Goal: Task Accomplishment & Management: Manage account settings

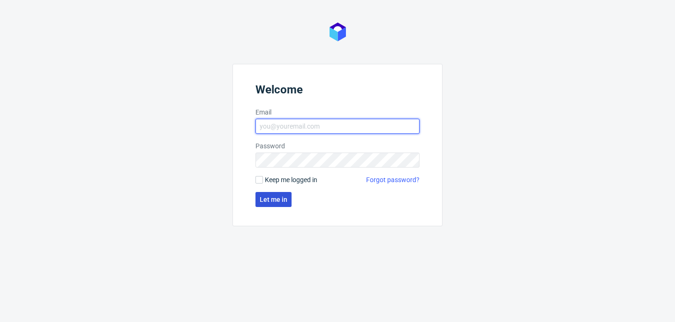
type input "[PERSON_NAME][EMAIL_ADDRESS][PERSON_NAME][DOMAIN_NAME]"
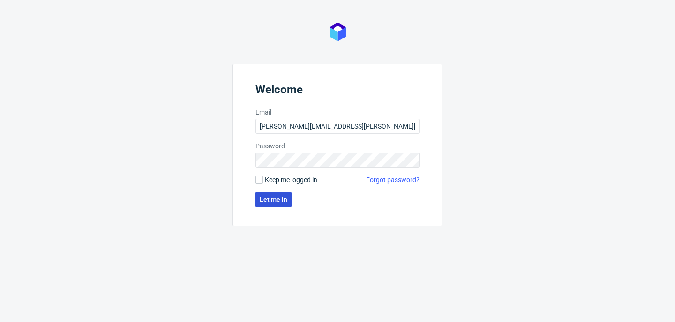
click at [280, 201] on span "Let me in" at bounding box center [274, 199] width 28 height 7
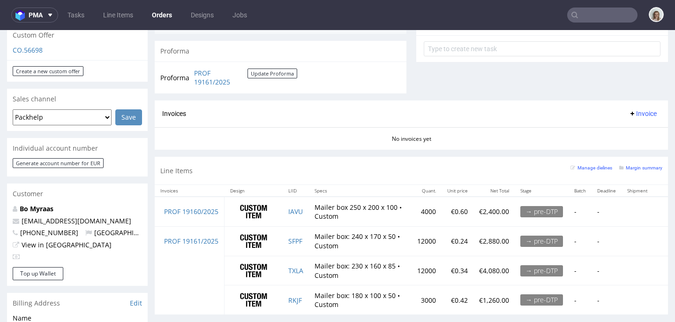
scroll to position [345, 0]
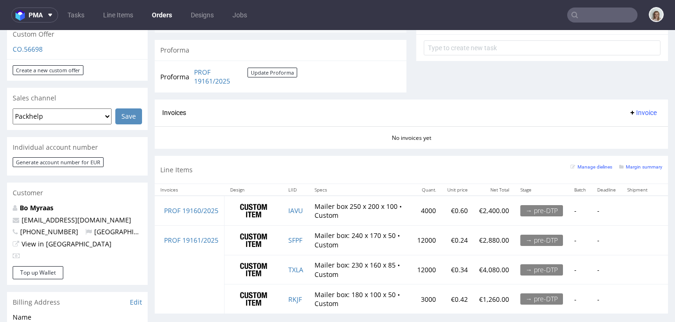
click at [579, 13] on input "text" at bounding box center [602, 15] width 70 height 15
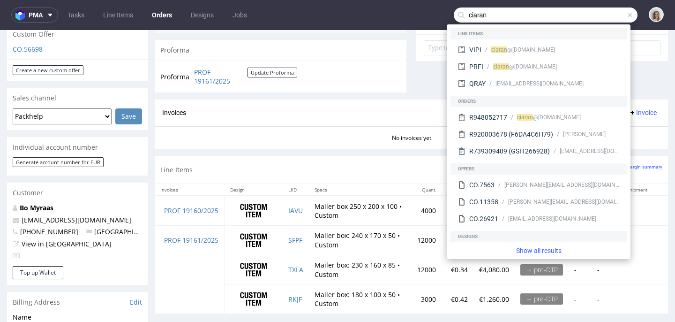
type input "ciaran"
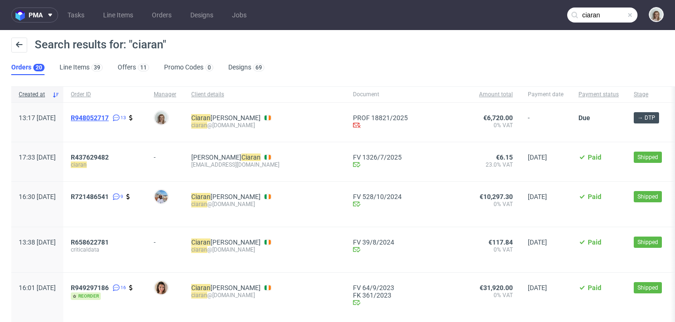
click at [109, 115] on span "R948052717" at bounding box center [90, 118] width 38 height 8
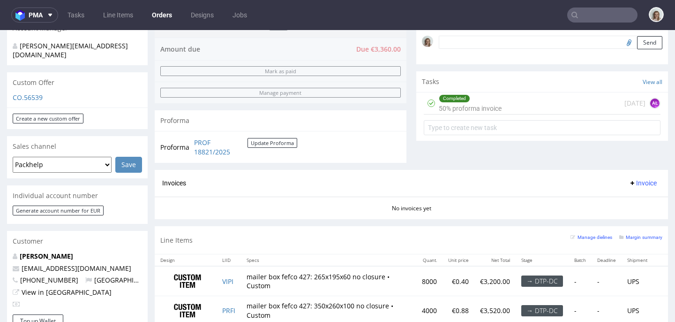
scroll to position [306, 0]
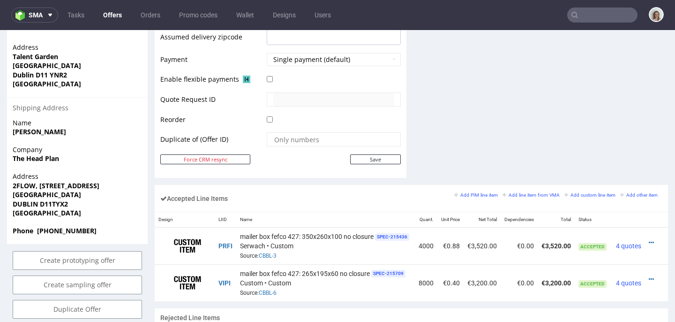
scroll to position [438, 0]
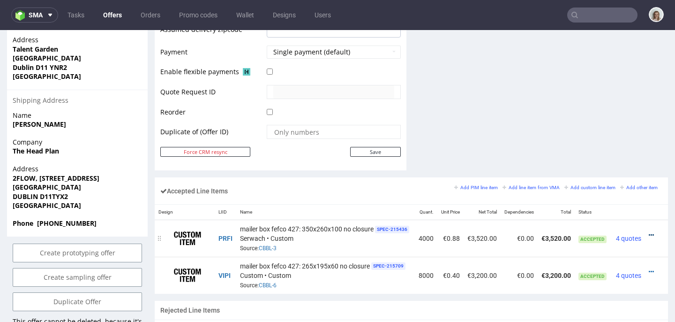
click at [652, 232] on icon at bounding box center [651, 235] width 5 height 7
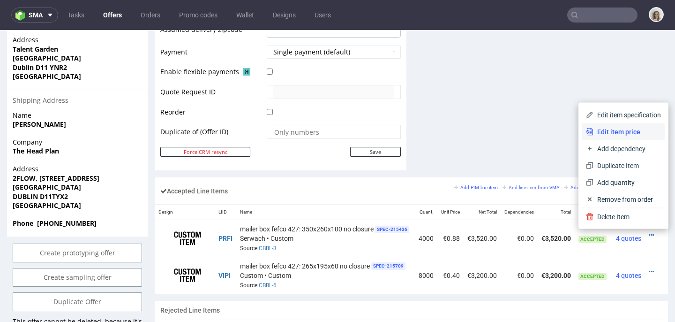
click at [608, 129] on span "Edit item price" at bounding box center [628, 131] width 68 height 9
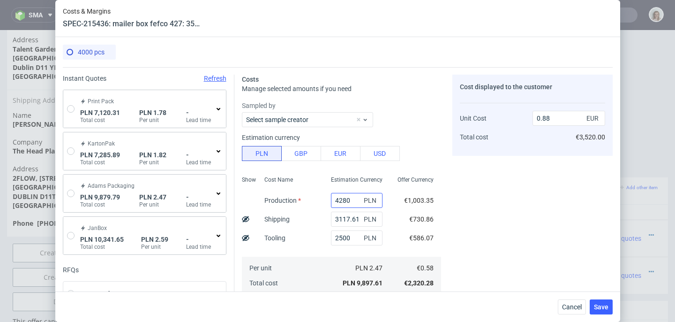
scroll to position [134, 0]
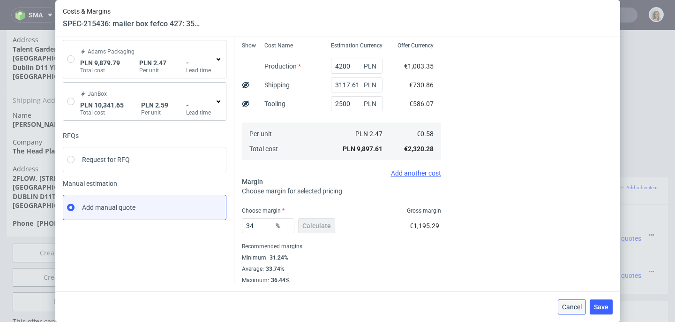
click at [574, 302] on button "Cancel" at bounding box center [572, 306] width 28 height 15
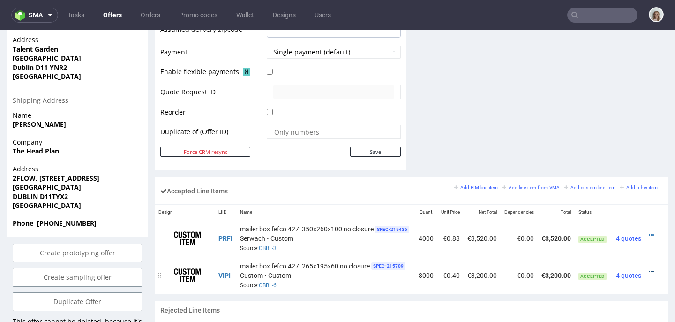
click at [653, 271] on icon at bounding box center [651, 271] width 5 height 7
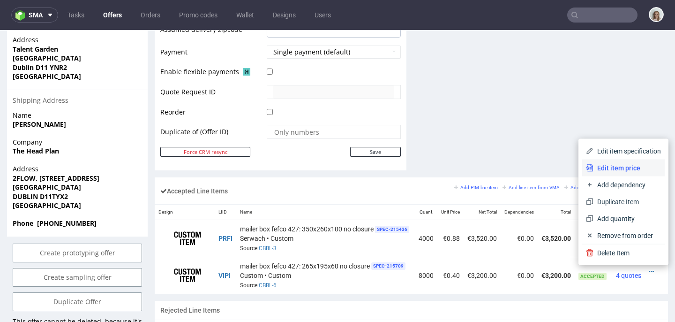
click at [604, 172] on li "Edit item price" at bounding box center [623, 167] width 83 height 17
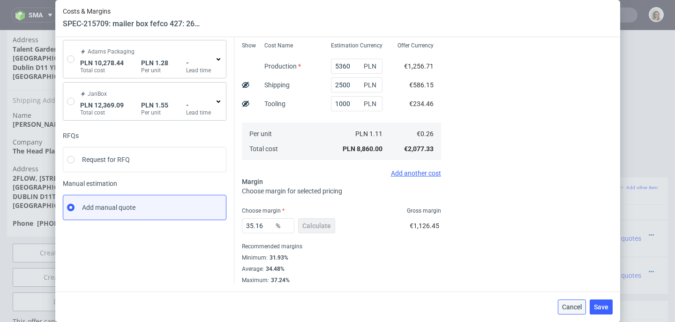
click at [576, 306] on span "Cancel" at bounding box center [572, 306] width 20 height 7
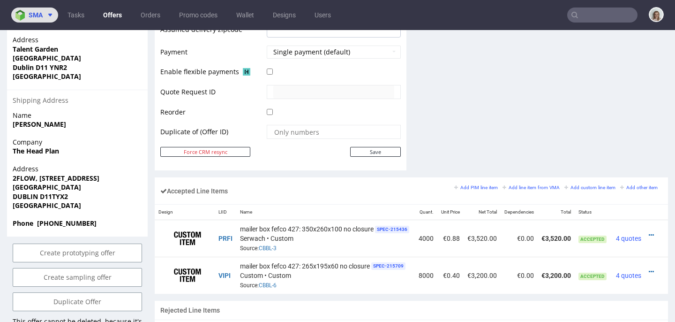
click at [33, 18] on span "sma" at bounding box center [36, 15] width 14 height 7
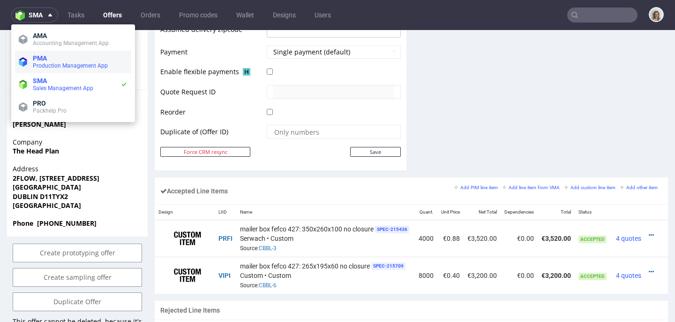
click at [34, 56] on span "PMA" at bounding box center [40, 58] width 14 height 8
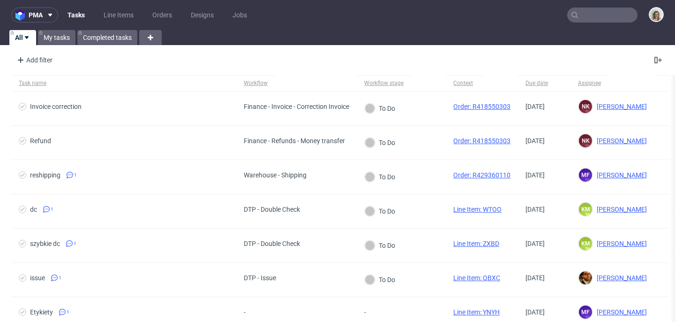
click at [45, 5] on nav "pma Tasks Line Items Orders Designs Jobs" at bounding box center [337, 15] width 675 height 30
click at [45, 9] on button "pma" at bounding box center [34, 15] width 47 height 15
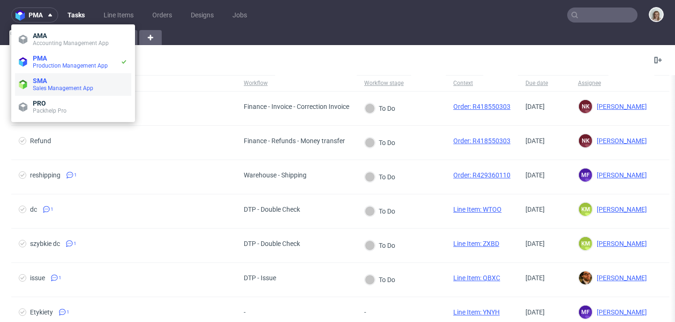
click at [52, 75] on li "SMA Sales Management App" at bounding box center [73, 84] width 116 height 23
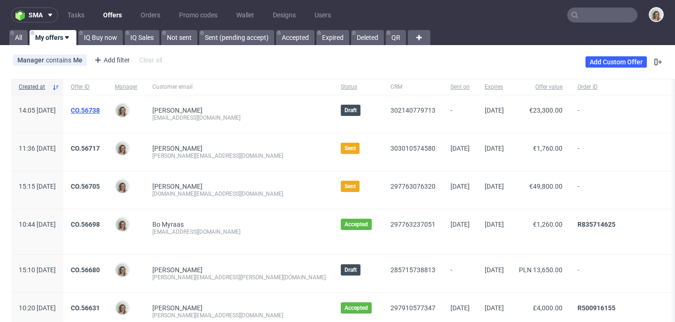
click at [100, 111] on link "CO.56738" at bounding box center [85, 110] width 29 height 8
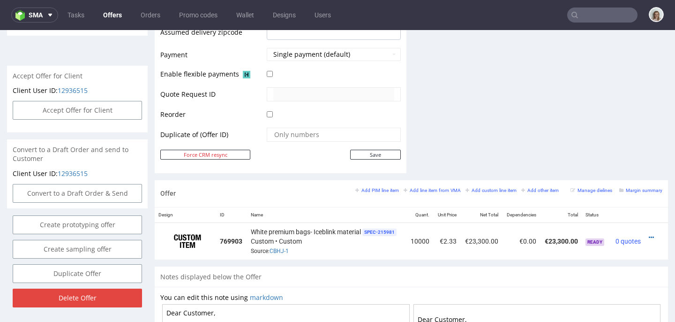
scroll to position [407, 0]
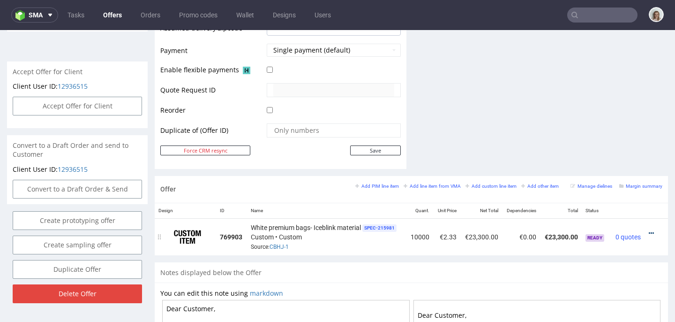
click at [649, 231] on icon at bounding box center [651, 233] width 5 height 7
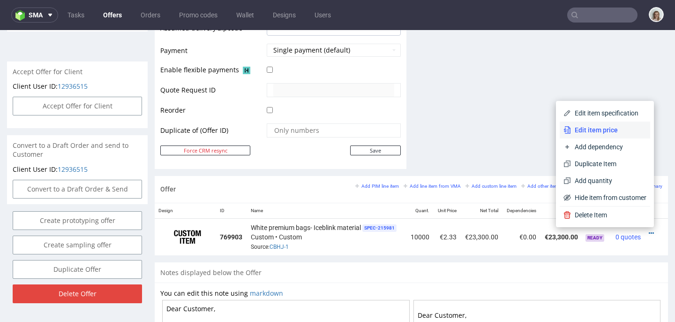
click at [590, 135] on li "Edit item price" at bounding box center [605, 129] width 91 height 17
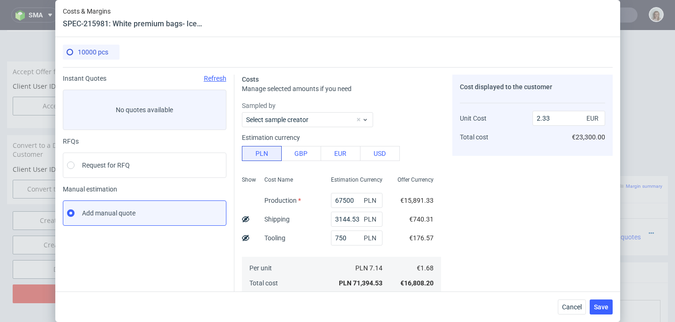
scroll to position [134, 0]
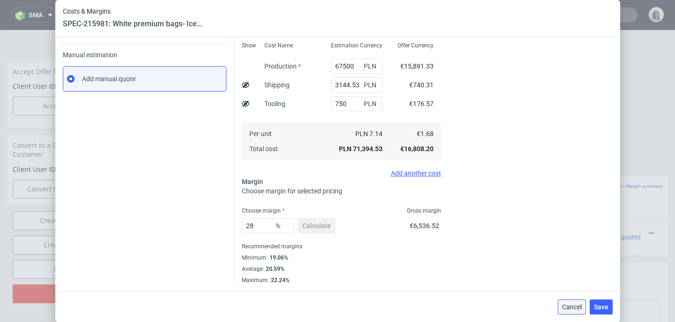
click at [571, 304] on span "Cancel" at bounding box center [572, 306] width 20 height 7
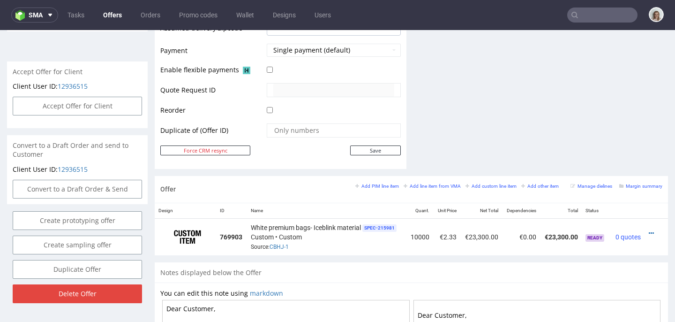
scroll to position [0, 0]
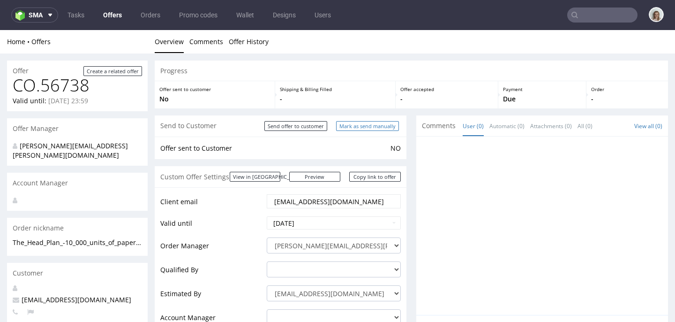
click at [360, 125] on input "Mark as send manually" at bounding box center [367, 126] width 63 height 10
type input "In progress..."
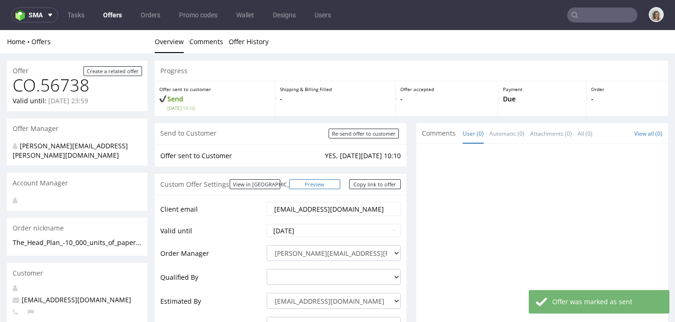
click at [321, 182] on link "Preview" at bounding box center [315, 184] width 52 height 10
click at [375, 187] on link "Copy link to offer" at bounding box center [375, 184] width 52 height 10
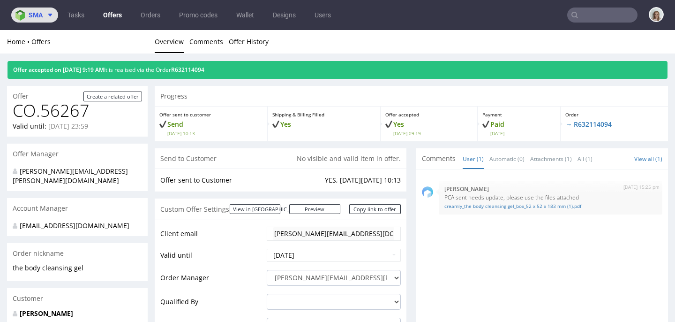
click at [49, 13] on icon at bounding box center [50, 15] width 8 height 8
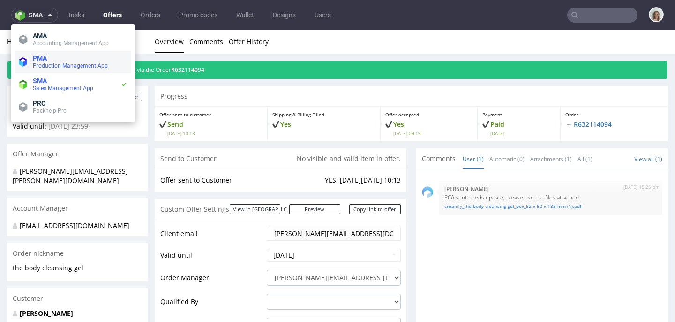
click at [50, 56] on span "PMA" at bounding box center [80, 58] width 95 height 8
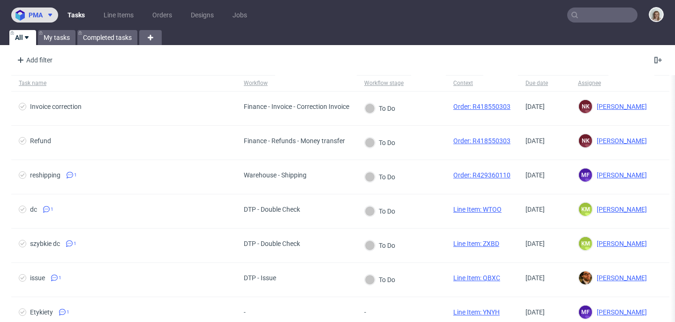
click at [41, 13] on span "pma" at bounding box center [36, 15] width 14 height 7
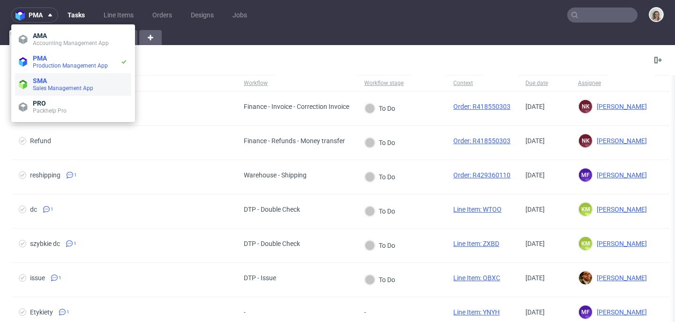
click at [43, 80] on span "SMA" at bounding box center [40, 81] width 14 height 8
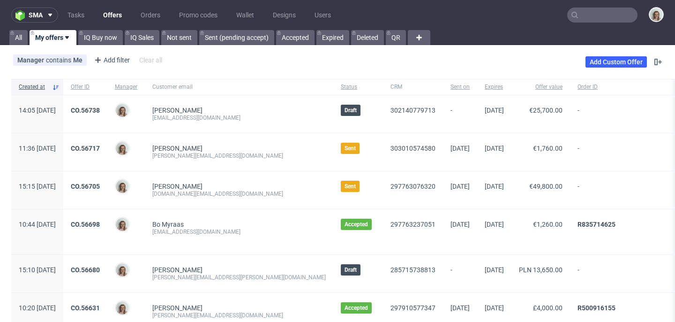
click at [107, 105] on div "CO.56738" at bounding box center [85, 114] width 44 height 38
click at [100, 110] on link "CO.56738" at bounding box center [85, 110] width 29 height 8
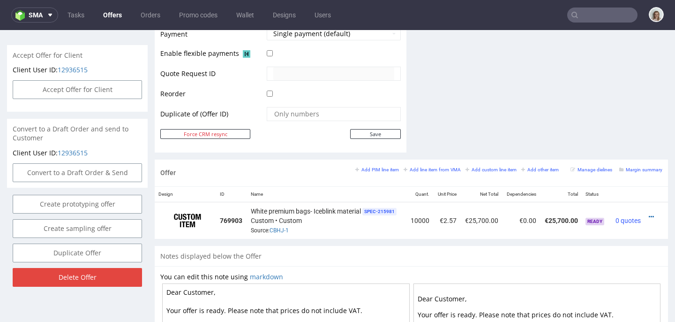
scroll to position [438, 0]
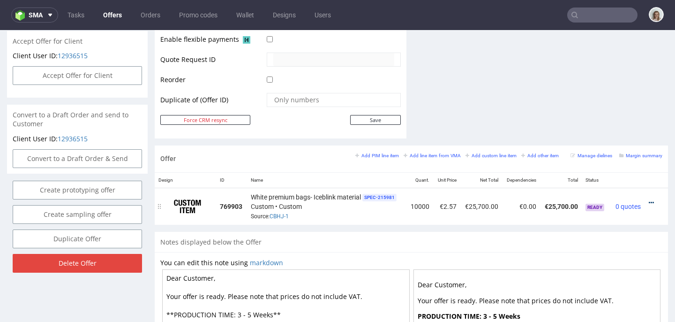
click at [649, 202] on icon at bounding box center [651, 202] width 5 height 7
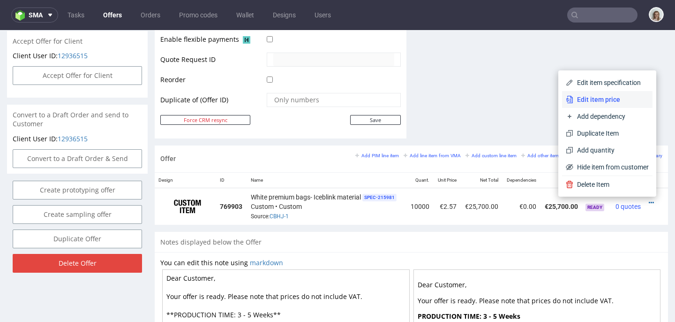
click at [603, 96] on span "Edit item price" at bounding box center [612, 99] width 76 height 9
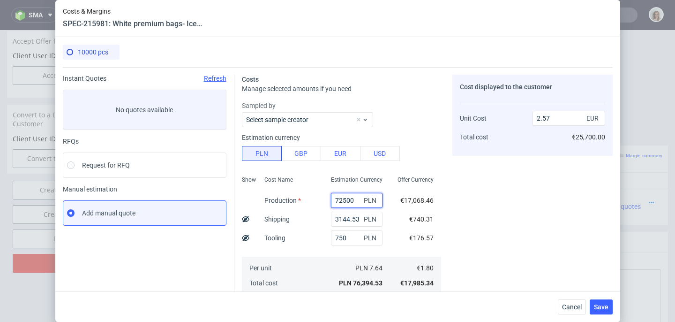
drag, startPoint x: 343, startPoint y: 196, endPoint x: 310, endPoint y: 194, distance: 33.3
click at [310, 194] on div "Show Cost Name Production Shipping Tooling Per unit Total cost Estimation Curre…" at bounding box center [341, 234] width 199 height 124
drag, startPoint x: 347, startPoint y: 198, endPoint x: 316, endPoint y: 198, distance: 31.4
click at [324, 198] on div "72500 PLN" at bounding box center [357, 200] width 67 height 19
type input "675"
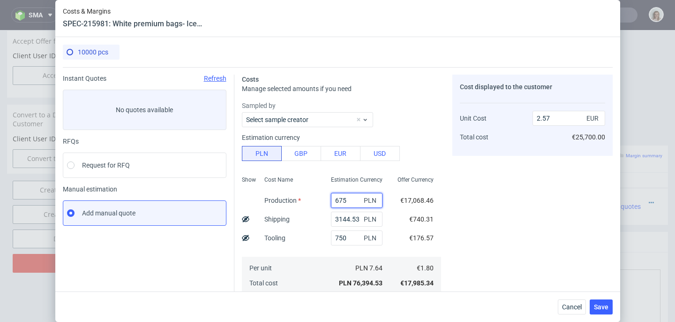
type input "0.15"
type input "67500"
type input "2.4"
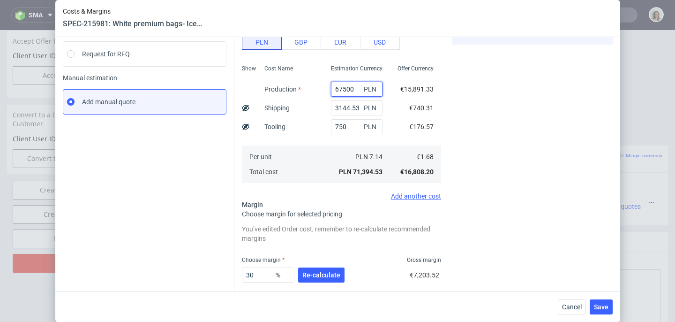
scroll to position [160, 0]
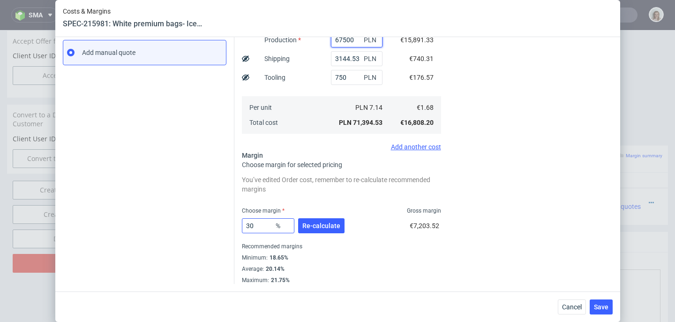
type input "67500"
drag, startPoint x: 257, startPoint y: 227, endPoint x: 240, endPoint y: 226, distance: 16.5
click at [242, 226] on input "30" at bounding box center [268, 225] width 53 height 15
type input "28"
type input "2.33"
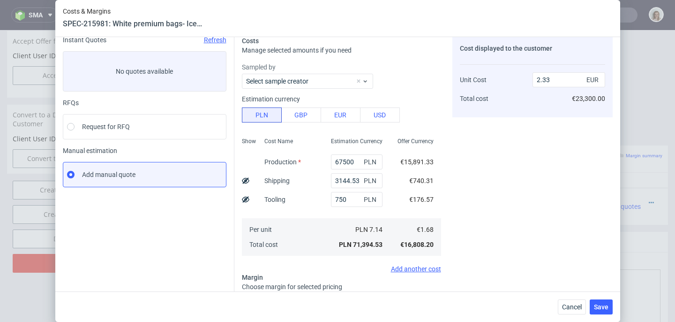
scroll to position [0, 0]
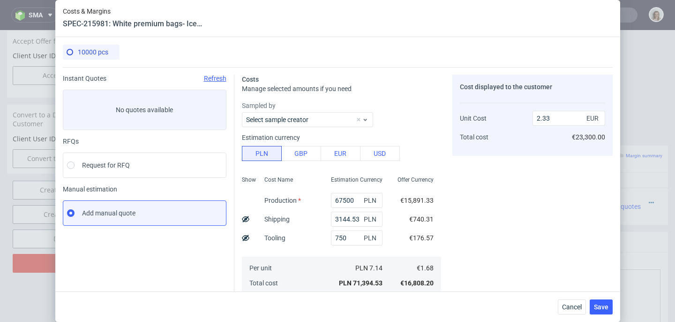
click at [506, 223] on div "Cost displayed to the customer Unit Cost Total cost 2.33 EUR €23,300.00" at bounding box center [533, 260] width 160 height 370
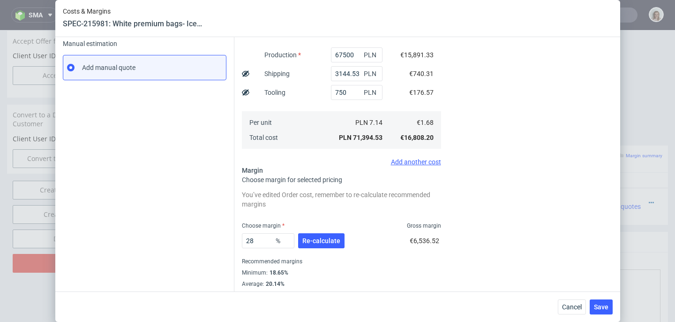
scroll to position [150, 0]
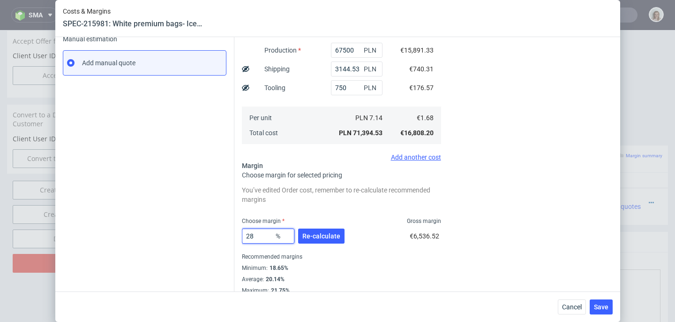
click at [265, 233] on input "28" at bounding box center [268, 235] width 53 height 15
type input "22"
type input "2.15"
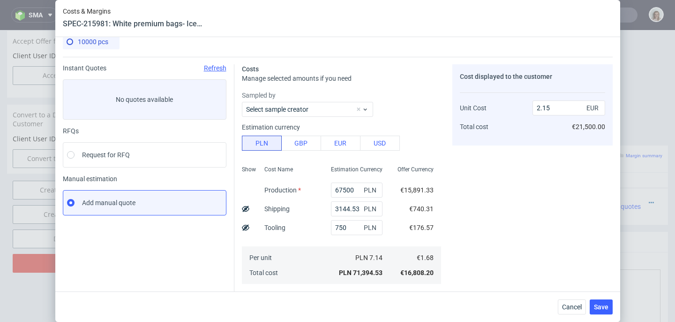
scroll to position [160, 0]
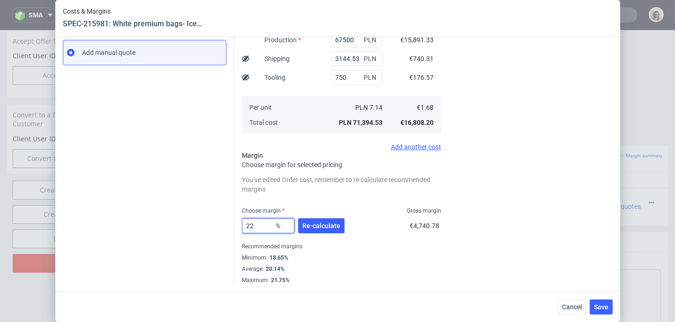
type input "2"
type input "1.71"
type input "28"
type input "2.33"
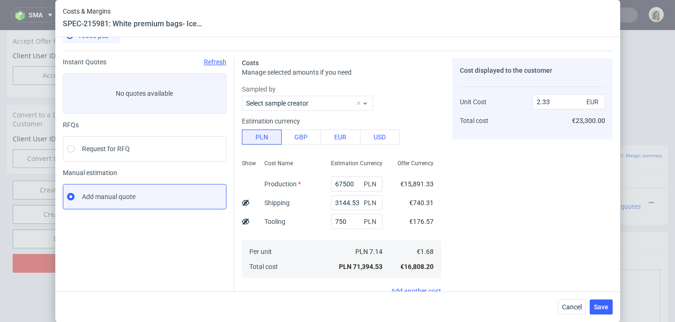
scroll to position [0, 0]
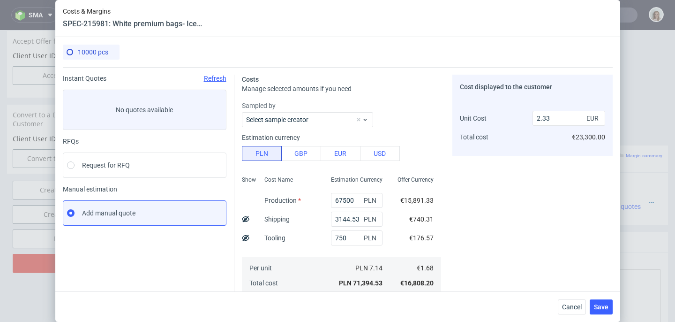
click at [476, 249] on div "Cost displayed to the customer Unit Cost Total cost 2.33 EUR €23,300.00" at bounding box center [533, 260] width 160 height 370
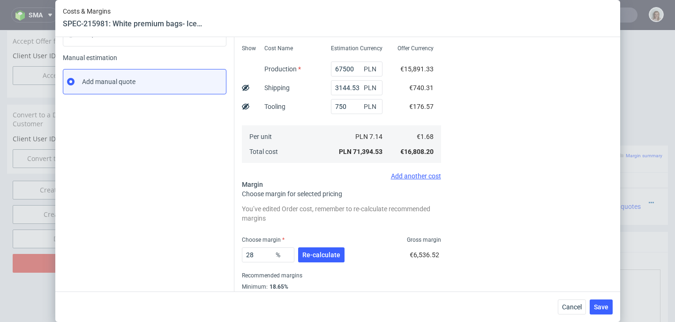
scroll to position [132, 0]
click at [253, 250] on input "28" at bounding box center [268, 254] width 53 height 15
click at [255, 254] on input "28" at bounding box center [268, 254] width 53 height 15
type input "28.5"
type input "2.35"
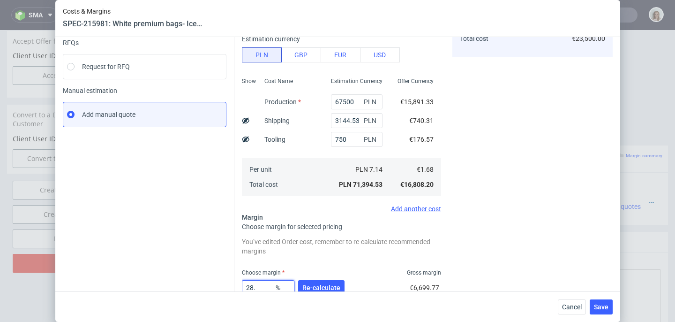
scroll to position [98, 0]
type input "28"
type input "2.33"
click at [483, 247] on div "Cost displayed to the customer Unit Cost Total cost 2.33 EUR €23,300.00" at bounding box center [533, 161] width 160 height 370
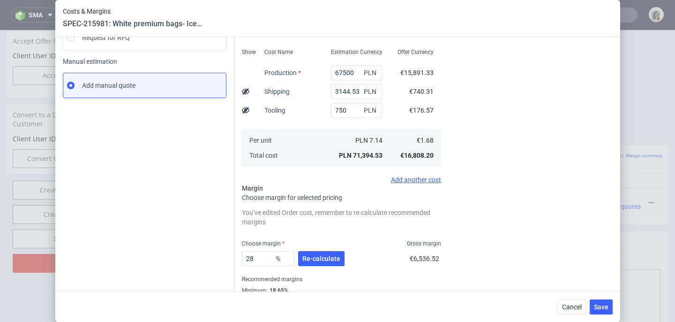
scroll to position [160, 0]
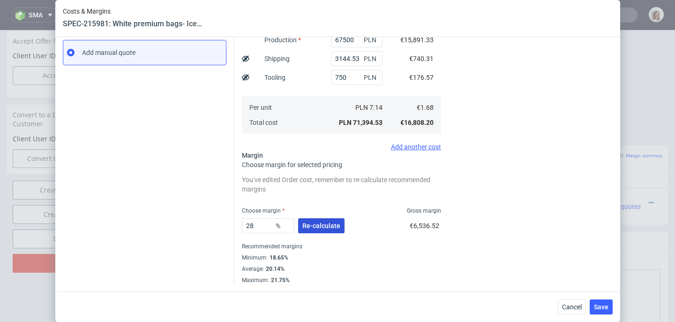
click at [306, 227] on span "Re-calculate" at bounding box center [321, 225] width 38 height 7
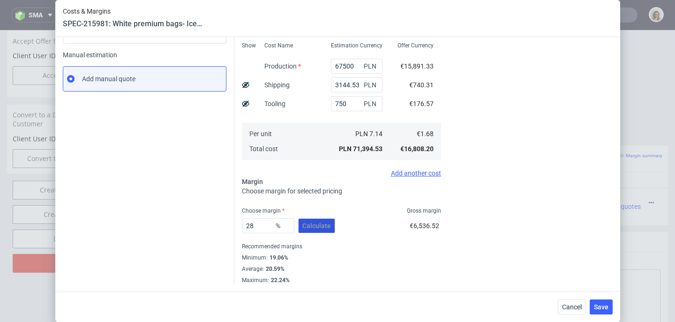
scroll to position [134, 0]
click at [601, 304] on span "Save" at bounding box center [601, 306] width 15 height 7
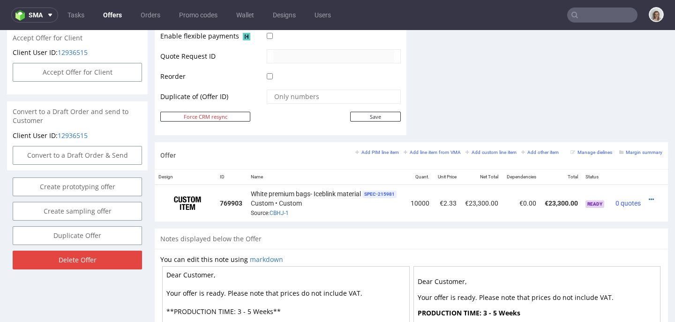
scroll to position [452, 0]
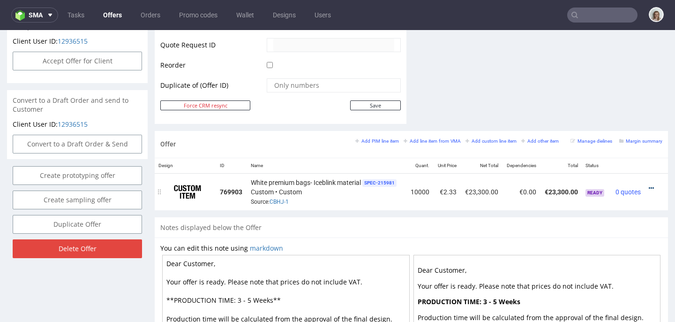
click at [649, 190] on icon at bounding box center [651, 188] width 5 height 7
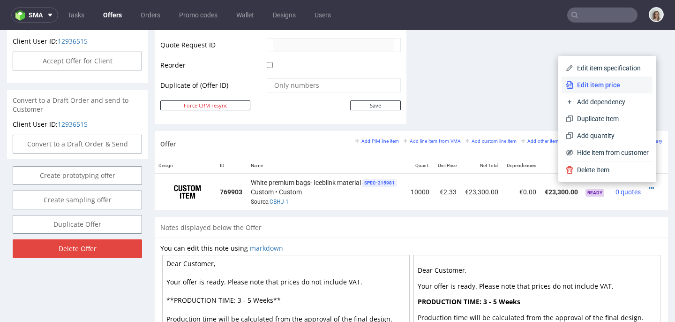
click at [602, 84] on span "Edit item price" at bounding box center [612, 84] width 76 height 9
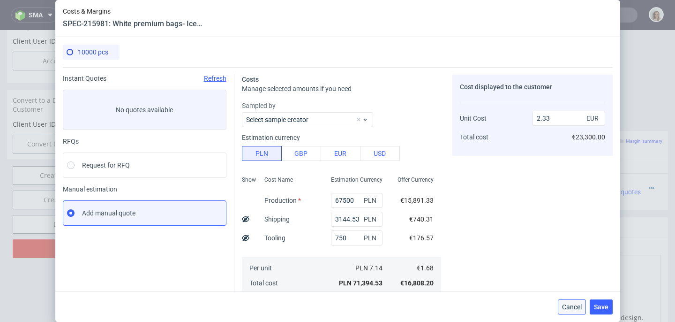
click at [574, 308] on span "Cancel" at bounding box center [572, 306] width 20 height 7
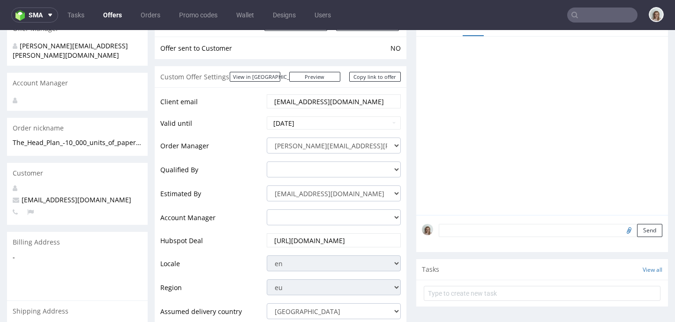
scroll to position [94, 0]
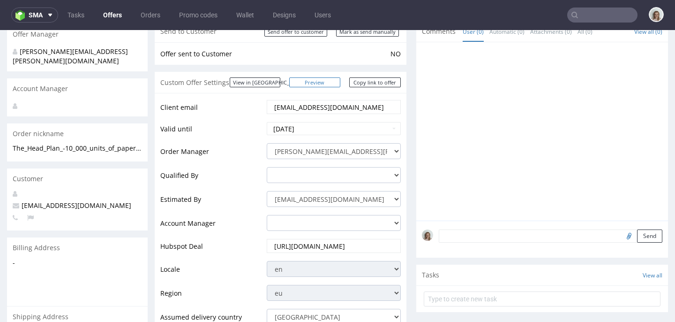
click at [328, 83] on link "Preview" at bounding box center [315, 82] width 52 height 10
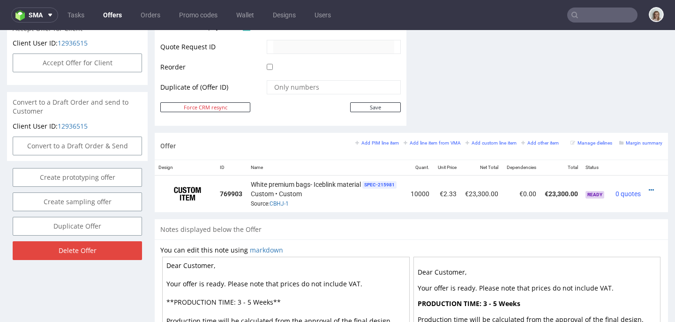
scroll to position [458, 0]
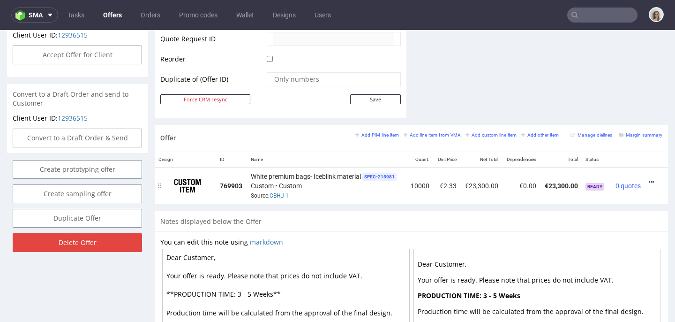
click at [649, 181] on icon at bounding box center [651, 182] width 5 height 7
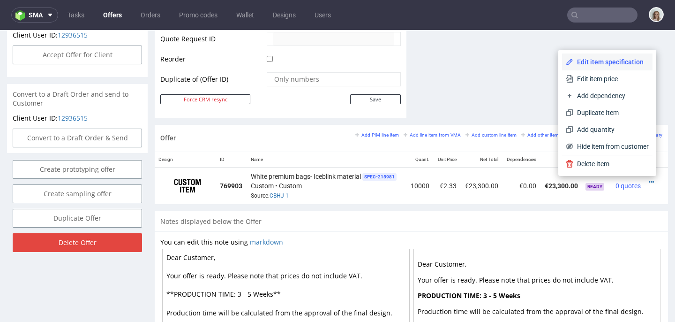
click at [611, 66] on span "Edit item specification" at bounding box center [612, 61] width 76 height 9
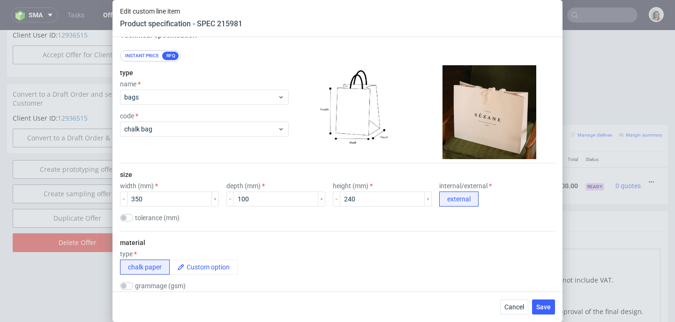
scroll to position [66, 0]
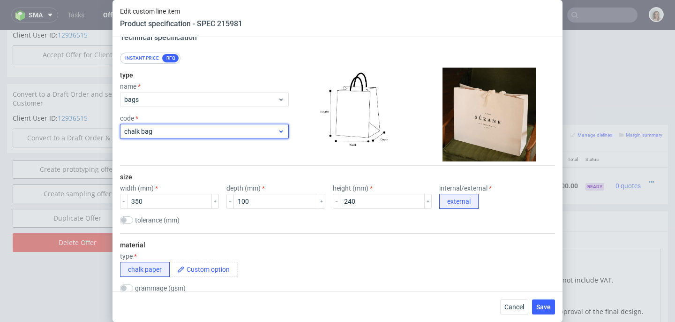
click at [192, 129] on span "chalk bag" at bounding box center [200, 131] width 153 height 9
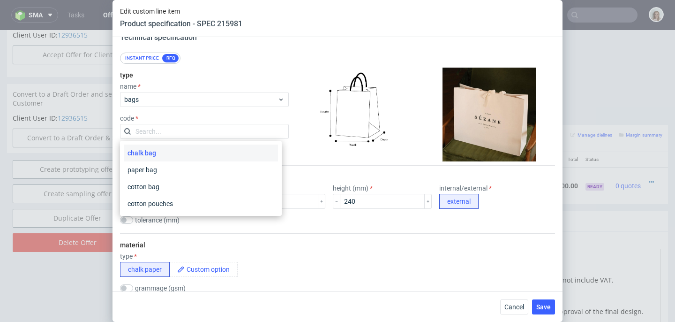
click at [184, 150] on div "chalk bag" at bounding box center [201, 152] width 154 height 17
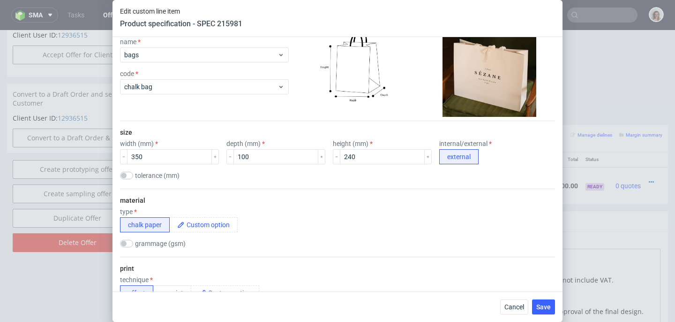
scroll to position [119, 0]
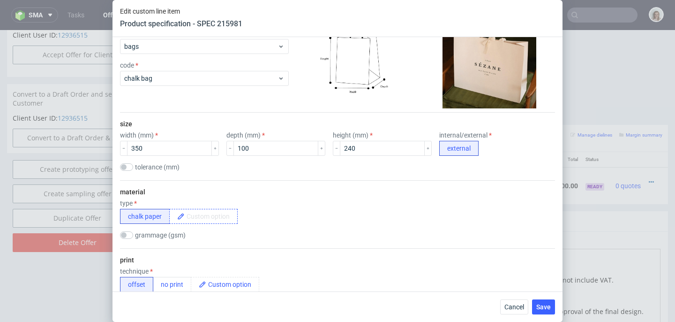
click at [200, 217] on span at bounding box center [211, 216] width 53 height 14
paste span
click at [141, 219] on button "chalk paper" at bounding box center [145, 216] width 50 height 15
click at [204, 216] on span at bounding box center [211, 216] width 53 height 14
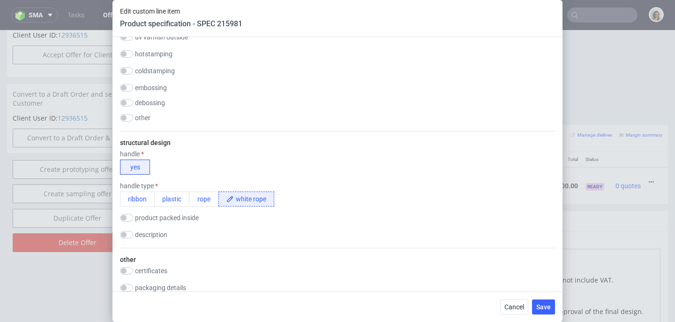
scroll to position [661, 0]
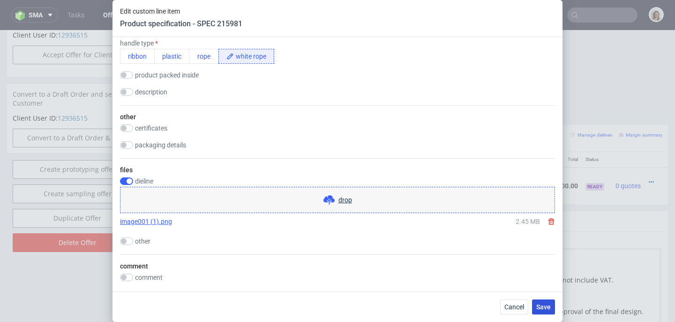
click at [545, 307] on span "Save" at bounding box center [543, 306] width 15 height 7
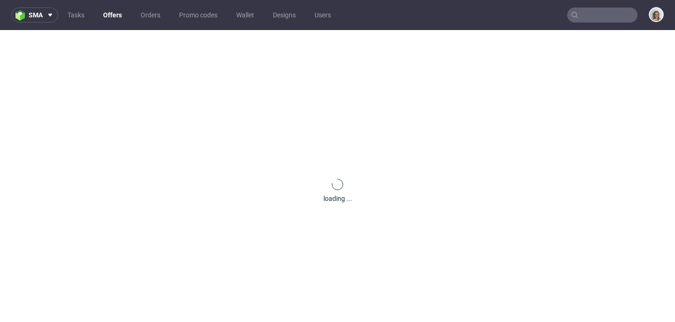
scroll to position [0, 0]
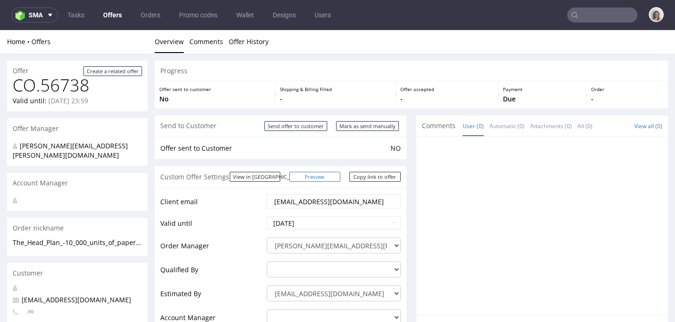
click at [322, 177] on link "Preview" at bounding box center [315, 177] width 52 height 10
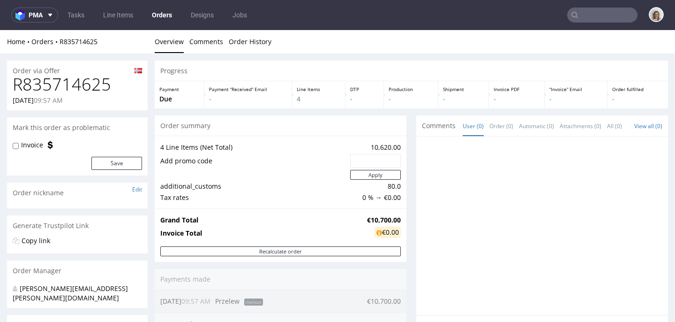
scroll to position [25, 0]
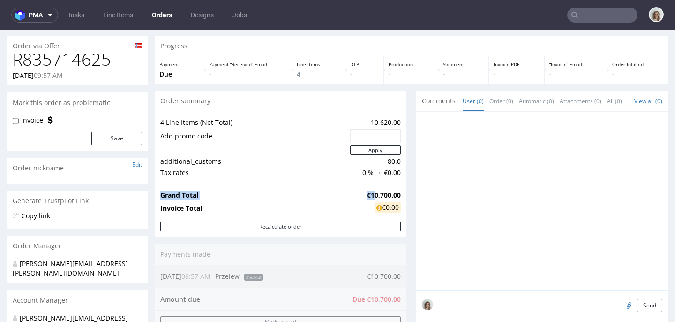
drag, startPoint x: 394, startPoint y: 195, endPoint x: 366, endPoint y: 195, distance: 28.6
click at [366, 195] on div "Grand Total €10,700.00 Invoice Total €0.00" at bounding box center [281, 202] width 252 height 38
click at [367, 195] on strong "€10,700.00" at bounding box center [384, 194] width 34 height 9
drag, startPoint x: 358, startPoint y: 194, endPoint x: 392, endPoint y: 192, distance: 33.8
click at [392, 192] on strong "€10,700.00" at bounding box center [384, 194] width 34 height 9
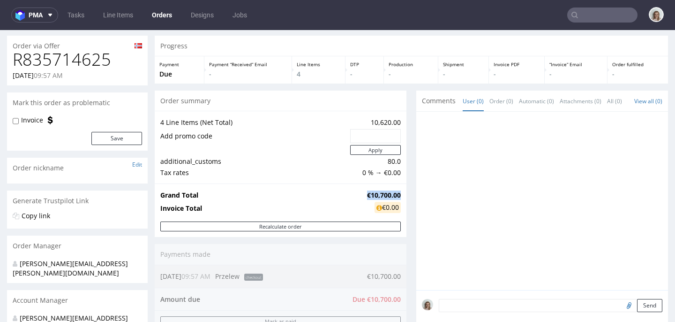
copy strong "€10,700.00"
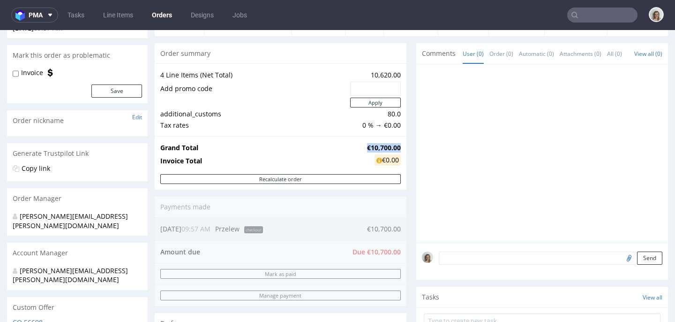
scroll to position [91, 0]
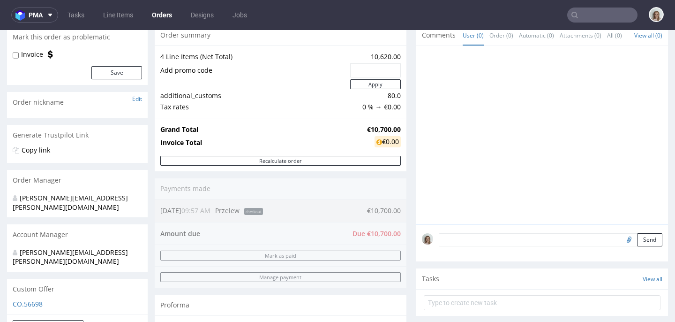
click at [482, 246] on textarea at bounding box center [551, 239] width 224 height 13
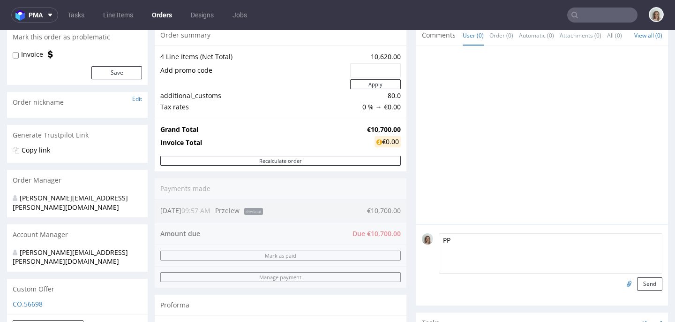
type textarea "PP"
click at [621, 289] on input "file" at bounding box center [627, 283] width 13 height 12
type input "C:\fakepath\Generated-2025-09-09.pdf"
click at [637, 290] on button "Send" at bounding box center [649, 283] width 25 height 13
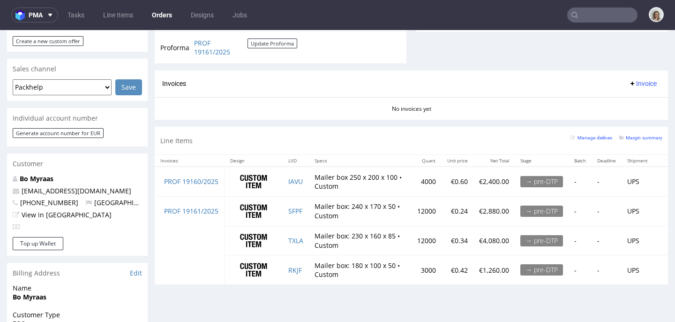
scroll to position [427, 0]
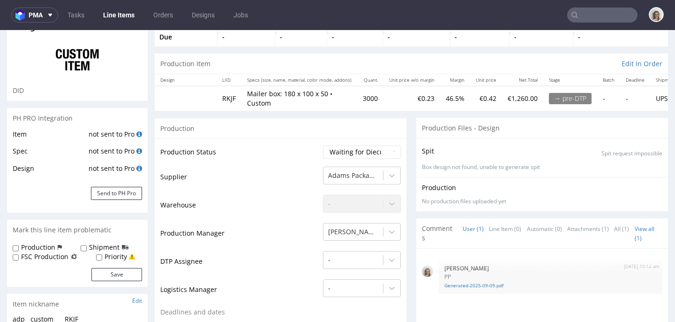
scroll to position [68, 0]
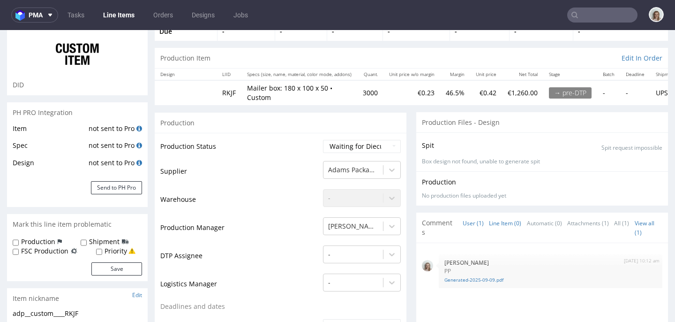
click at [506, 214] on link "Line Item (0)" at bounding box center [505, 223] width 32 height 20
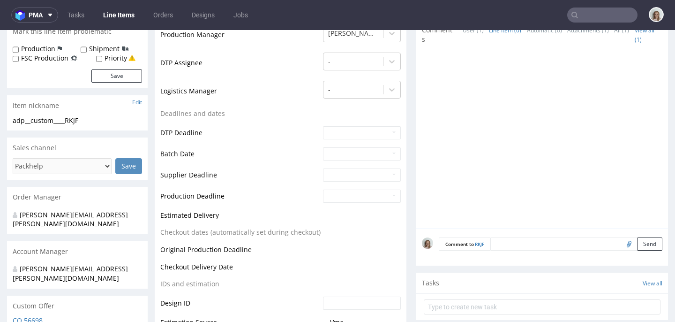
scroll to position [263, 0]
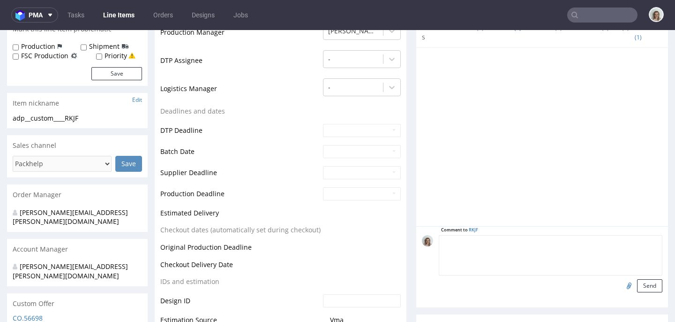
click at [503, 235] on textarea at bounding box center [551, 255] width 224 height 40
paste textarea "AQKP"
drag, startPoint x: 574, startPoint y: 232, endPoint x: 434, endPoint y: 229, distance: 139.3
click at [439, 235] on textarea "reorder 1;1 of AQKP, artwork confirmed" at bounding box center [551, 255] width 224 height 40
type textarea "reorder 1;1 of AQKP, artwork confirmed"
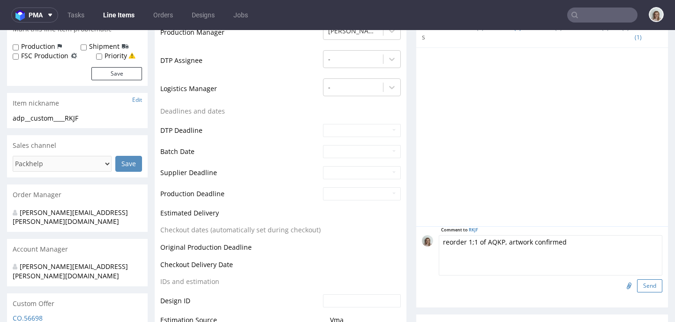
click at [637, 279] on button "Send" at bounding box center [649, 285] width 25 height 13
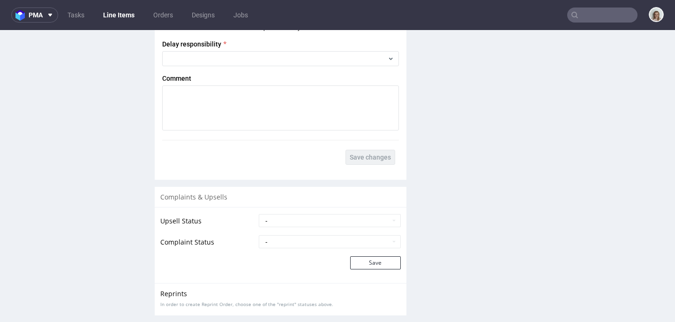
scroll to position [1826, 0]
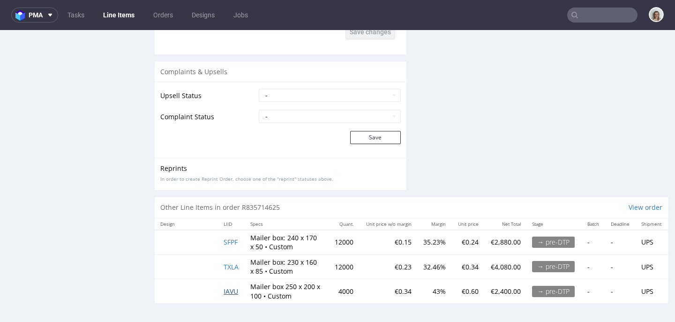
click at [231, 287] on span "IAVU" at bounding box center [231, 291] width 15 height 9
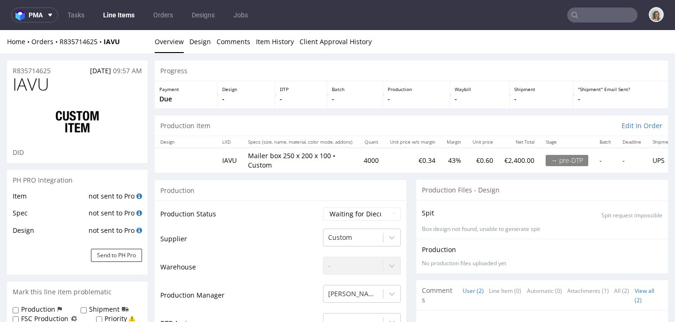
scroll to position [7, 0]
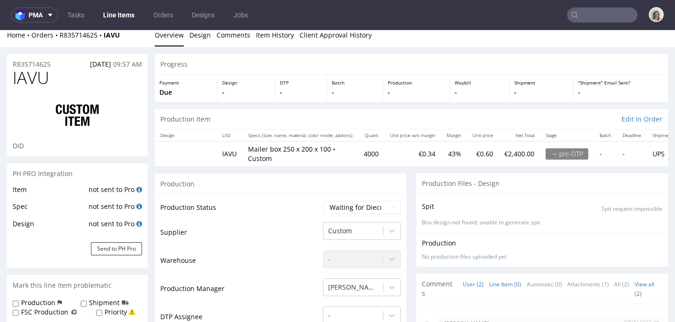
click at [491, 286] on link "Line Item (0)" at bounding box center [505, 284] width 32 height 20
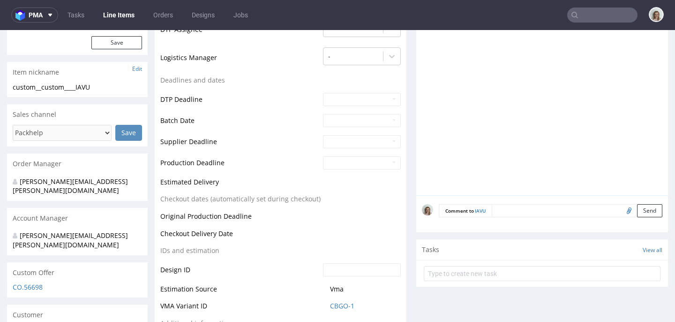
scroll to position [305, 0]
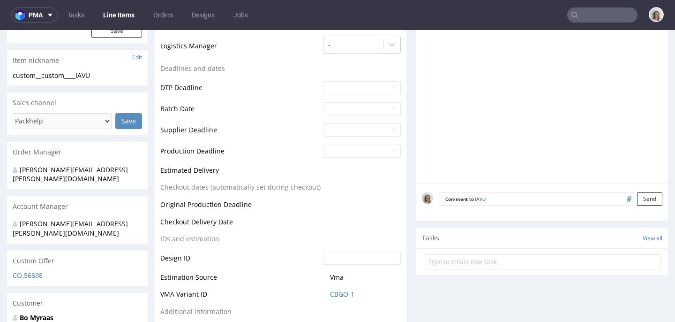
click at [495, 204] on textarea at bounding box center [577, 198] width 171 height 13
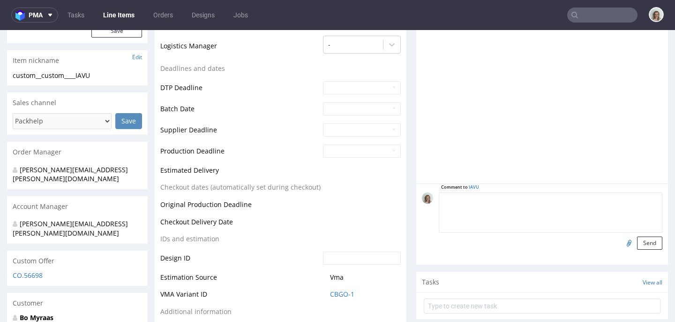
paste textarea "reorder 1;1 of AQKP, artwork confirmed"
drag, startPoint x: 495, startPoint y: 197, endPoint x: 478, endPoint y: 197, distance: 16.9
click at [478, 197] on textarea "reorder 1;1 of AQKP, artwork confirmed" at bounding box center [551, 212] width 224 height 40
paste textarea "JNJU"
type textarea "reorder 1;1 of JNJU, artwork confirmed"
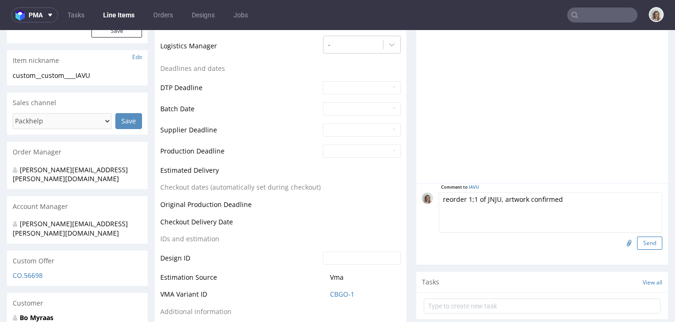
click at [637, 244] on button "Send" at bounding box center [649, 242] width 25 height 13
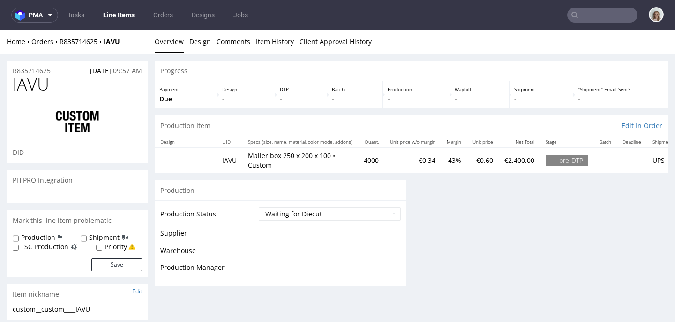
scroll to position [0, 0]
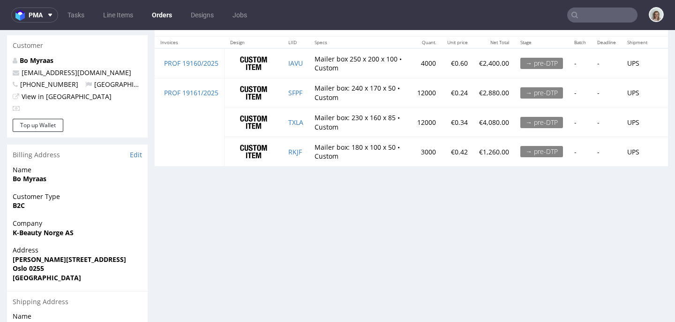
scroll to position [496, 0]
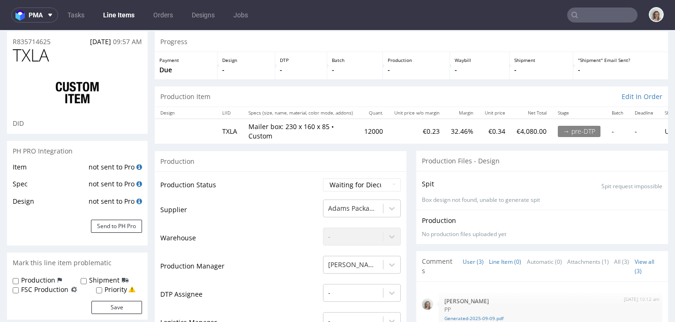
click at [499, 254] on link "Line Item (0)" at bounding box center [505, 261] width 32 height 20
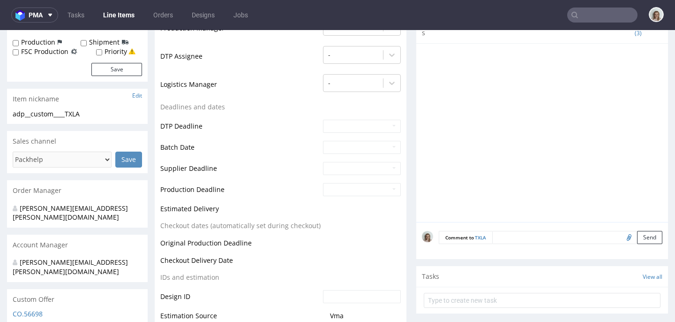
scroll to position [268, 0]
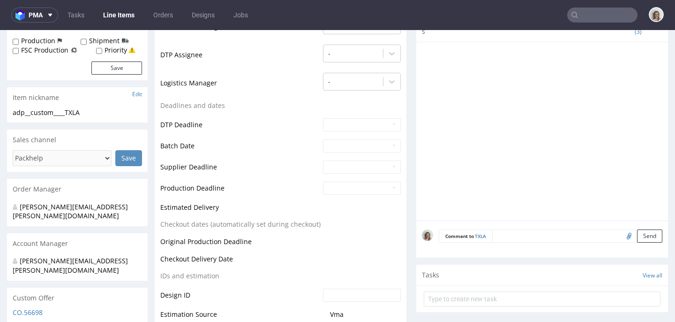
click at [500, 229] on textarea at bounding box center [577, 235] width 170 height 13
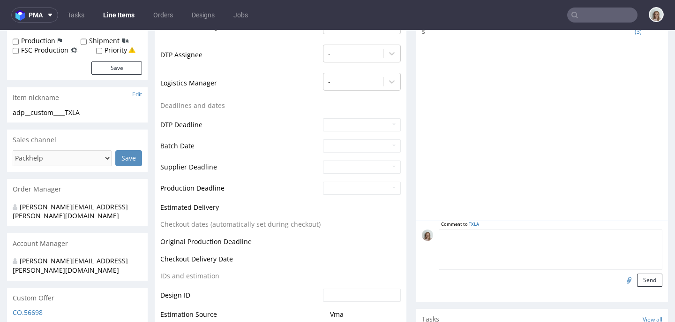
paste textarea "JNJU"
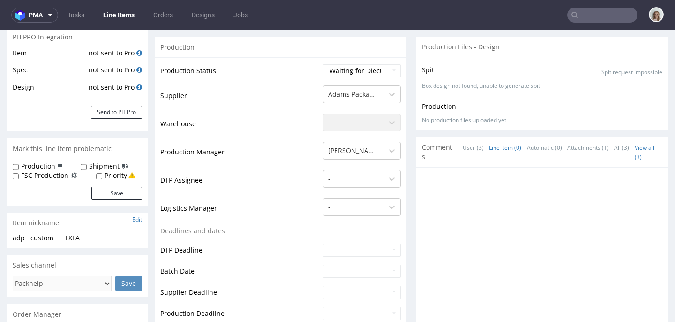
scroll to position [109, 0]
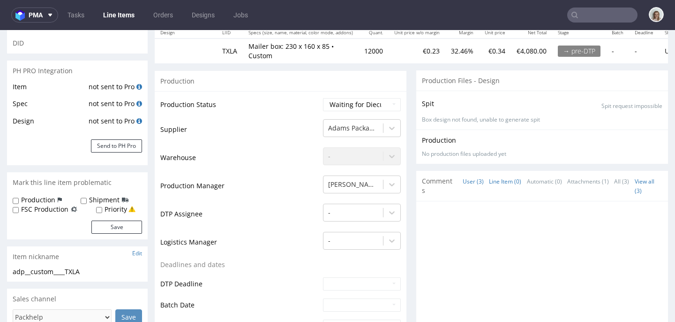
click at [463, 175] on link "User (3)" at bounding box center [473, 181] width 21 height 20
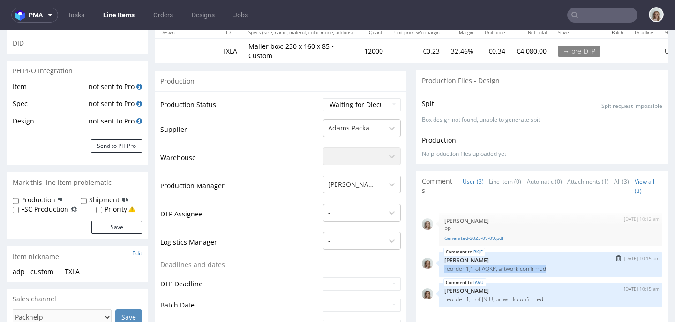
drag, startPoint x: 542, startPoint y: 259, endPoint x: 438, endPoint y: 259, distance: 104.6
click at [445, 265] on p "reorder 1;1 of AQKP, artwork confirmed" at bounding box center [551, 268] width 212 height 7
copy p "reorder 1;1 of AQKP, artwork confirmed"
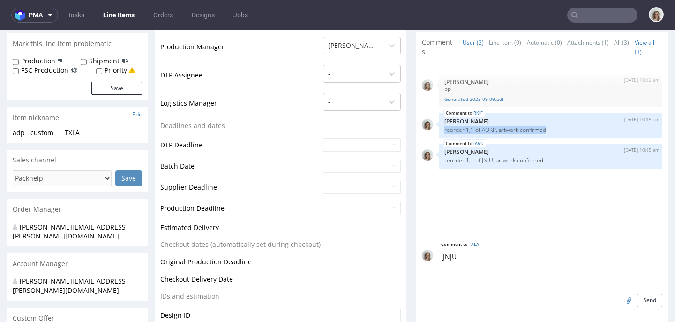
scroll to position [253, 0]
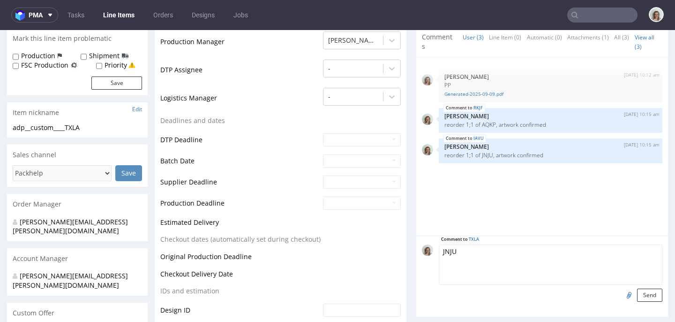
drag, startPoint x: 456, startPoint y: 246, endPoint x: 429, endPoint y: 246, distance: 27.2
click at [429, 246] on div "Comment to TXLA JNJU Send" at bounding box center [542, 272] width 241 height 57
paste textarea "reorder 1;1 of AQKP, artwork confirmed"
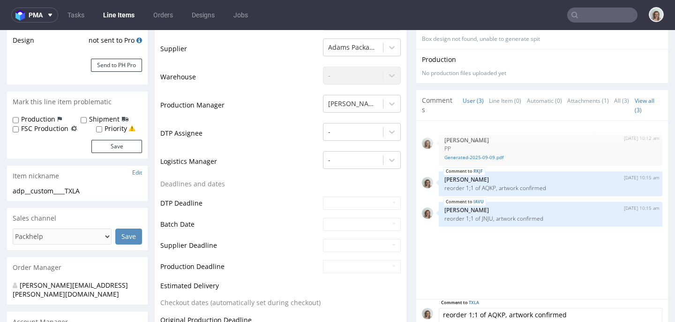
scroll to position [192, 0]
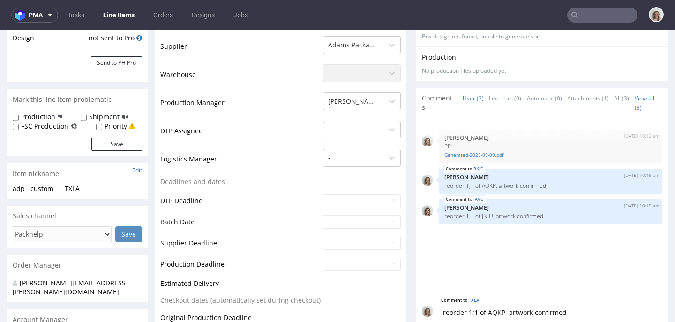
drag, startPoint x: 493, startPoint y: 305, endPoint x: 480, endPoint y: 305, distance: 13.6
click at [480, 305] on textarea "reorder 1;1 of AQKP, artwork confirmed" at bounding box center [551, 325] width 224 height 40
paste textarea "RGDZ"
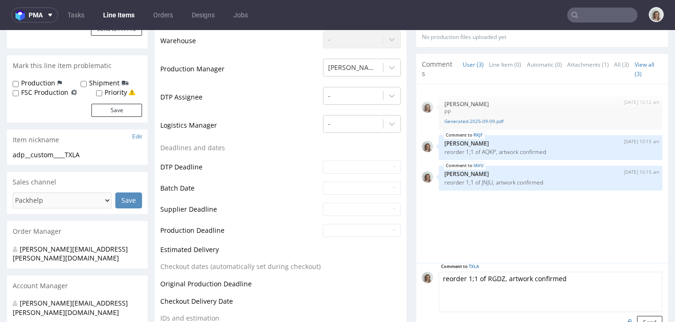
scroll to position [237, 0]
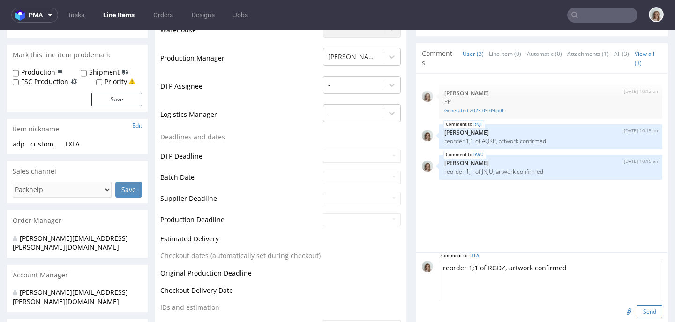
type textarea "reorder 1;1 of RGDZ, artwork confirmed"
click at [637, 305] on button "Send" at bounding box center [649, 311] width 25 height 13
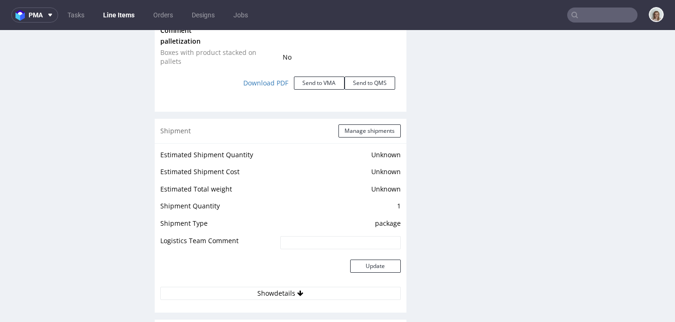
scroll to position [1826, 0]
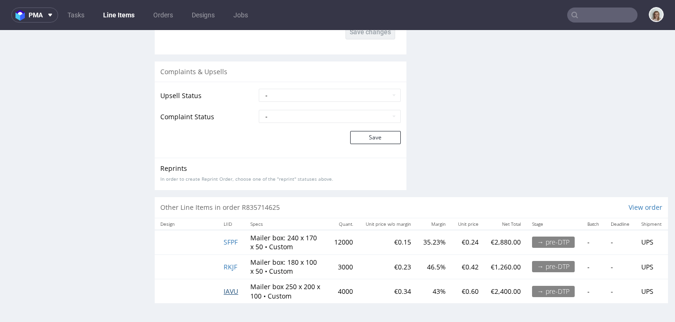
click at [231, 287] on span "IAVU" at bounding box center [231, 291] width 15 height 9
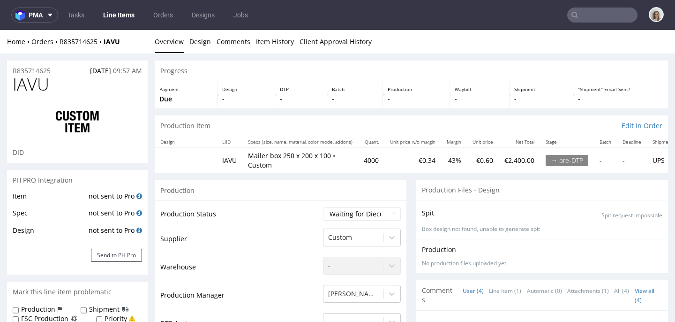
scroll to position [11, 0]
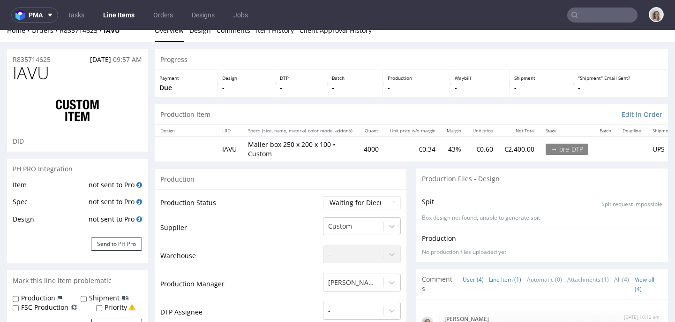
click at [500, 285] on link "Line Item (1)" at bounding box center [505, 279] width 32 height 20
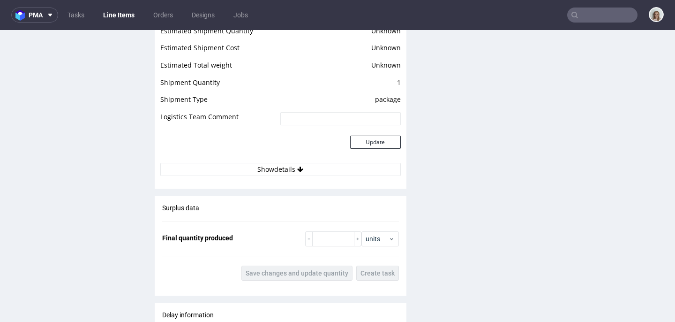
scroll to position [1803, 0]
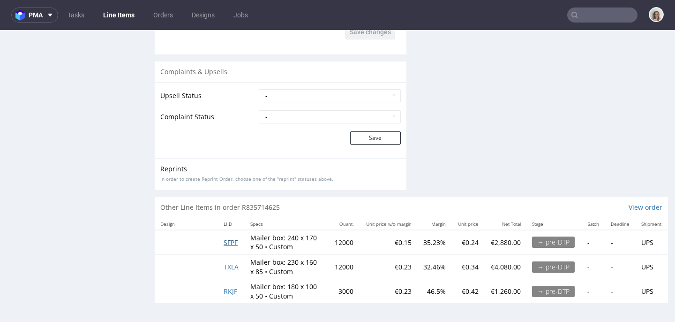
click at [229, 238] on span "SFPF" at bounding box center [231, 242] width 14 height 9
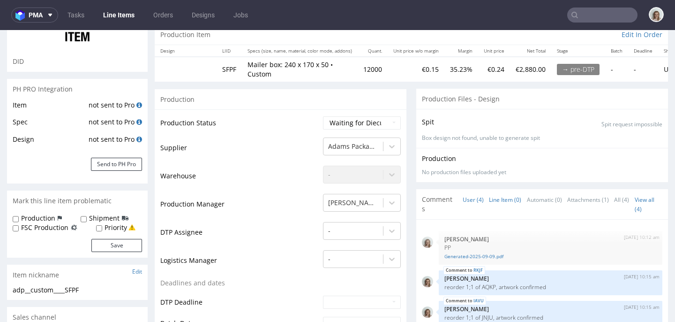
click at [501, 194] on link "Line Item (0)" at bounding box center [505, 199] width 32 height 20
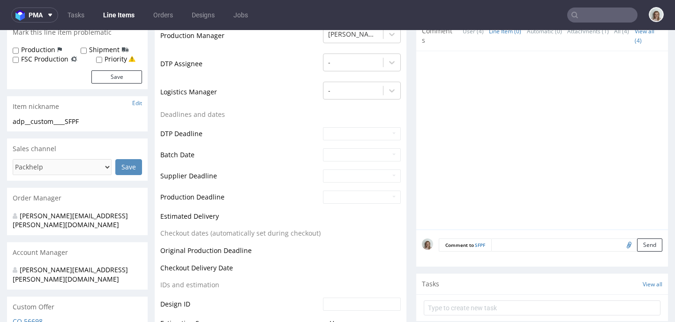
scroll to position [263, 0]
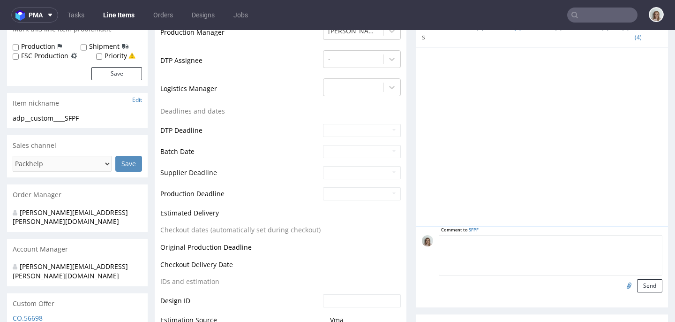
click at [489, 238] on textarea at bounding box center [551, 255] width 224 height 40
paste textarea "RGDZ"
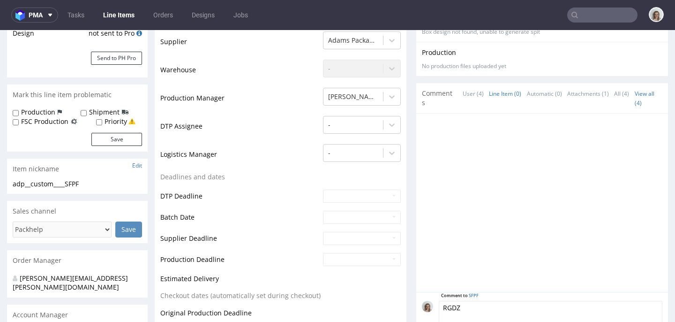
scroll to position [133, 0]
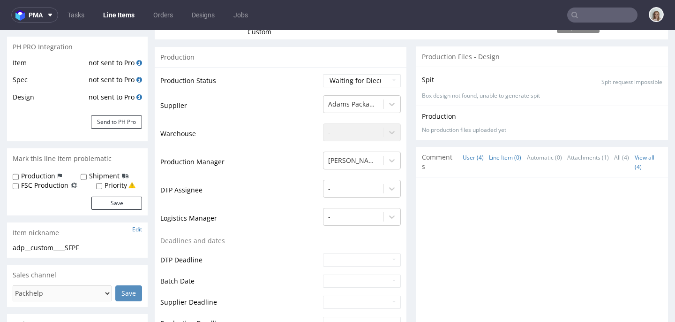
click at [463, 153] on link "User (4)" at bounding box center [473, 157] width 21 height 20
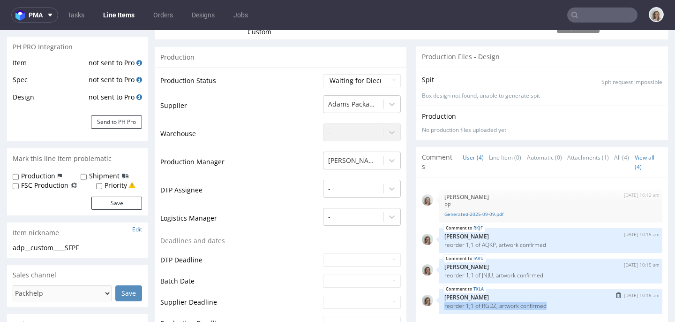
drag, startPoint x: 541, startPoint y: 295, endPoint x: 437, endPoint y: 297, distance: 103.7
click at [439, 297] on div "TXLA 9th Sep 25 | 10:16 am Monika Poźniak reorder 1;1 of RGDZ, artwork confirmed" at bounding box center [551, 301] width 224 height 25
copy p "reorder 1;1 of RGDZ, artwork confirmed"
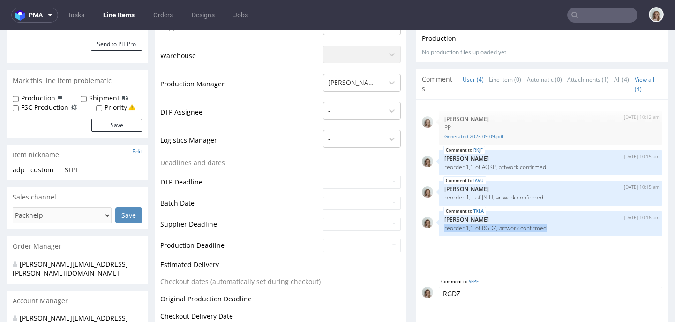
scroll to position [216, 0]
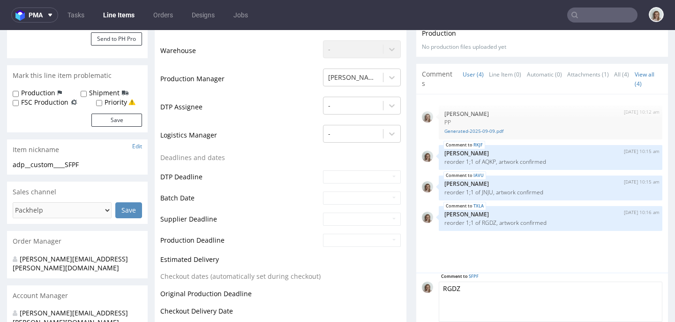
drag, startPoint x: 455, startPoint y: 285, endPoint x: 430, endPoint y: 285, distance: 25.3
click at [430, 285] on div "Comment to SFPF RGDZ Send" at bounding box center [542, 309] width 241 height 57
paste textarea "reorder 1;1 of RGDZ, artwork confirmed"
drag, startPoint x: 494, startPoint y: 279, endPoint x: 479, endPoint y: 279, distance: 15.5
click at [479, 281] on textarea "reorder 1;1 of RGDZ, artwork confirmed" at bounding box center [551, 301] width 224 height 40
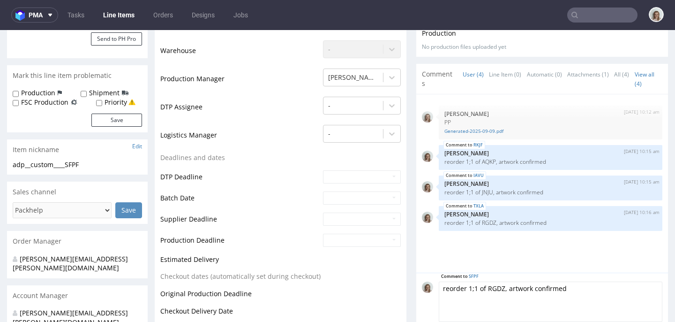
paste textarea "KKHH"
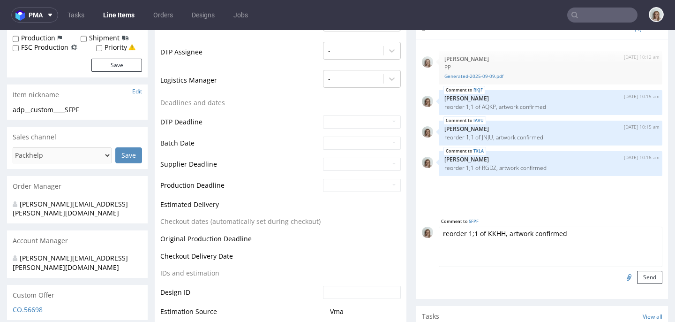
scroll to position [288, 0]
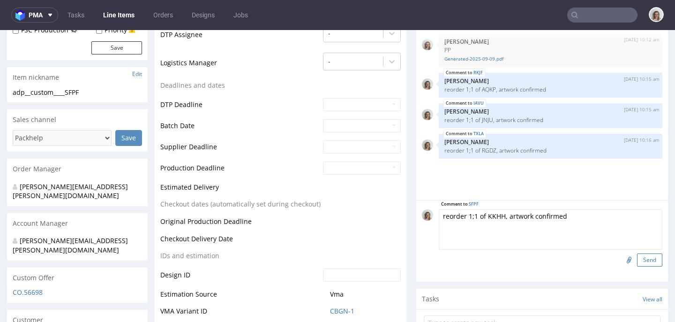
type textarea "reorder 1;1 of KKHH, artwork confirmed"
click at [643, 258] on button "Send" at bounding box center [649, 259] width 25 height 13
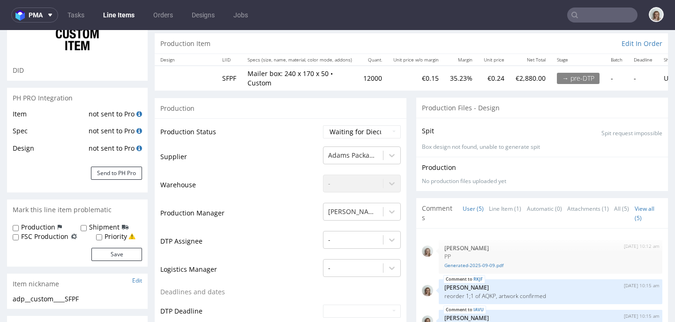
scroll to position [0, 0]
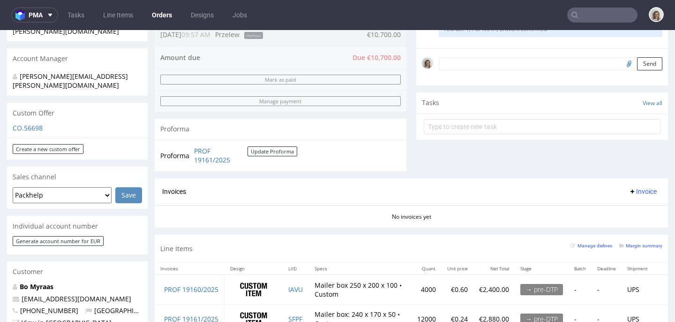
scroll to position [285, 0]
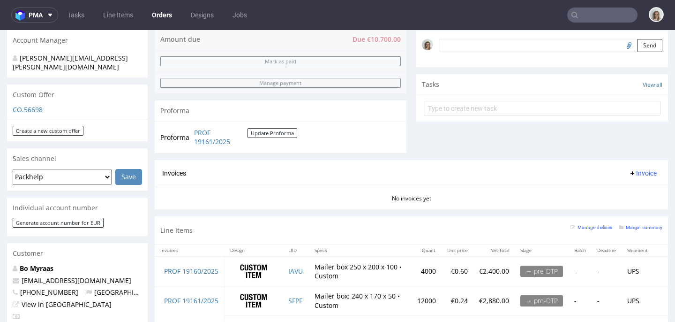
click at [492, 52] on textarea at bounding box center [551, 45] width 224 height 13
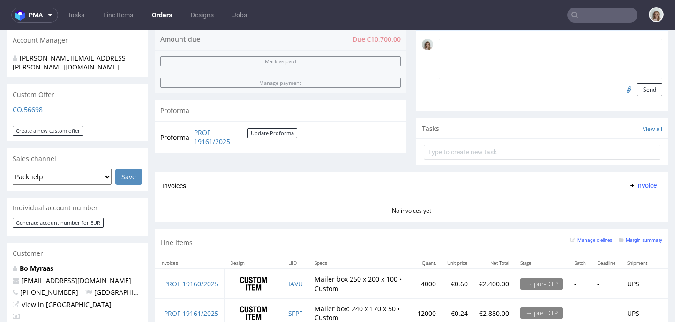
paste textarea "LOGISTICS: Client will pick this order up by himself, no shipping costs added."
type textarea "LOGISTICS: Client will pick this order up by himself, no shipping costs added."
click at [642, 96] on button "Send" at bounding box center [649, 89] width 25 height 13
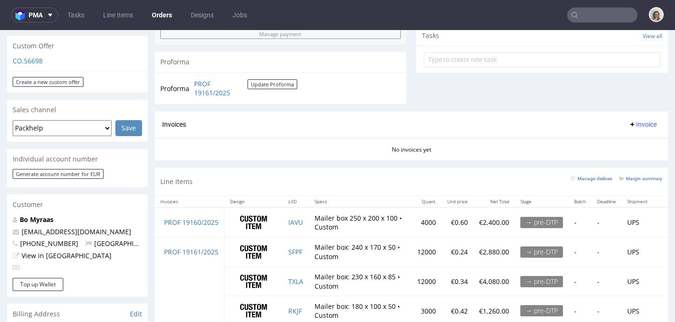
scroll to position [342, 0]
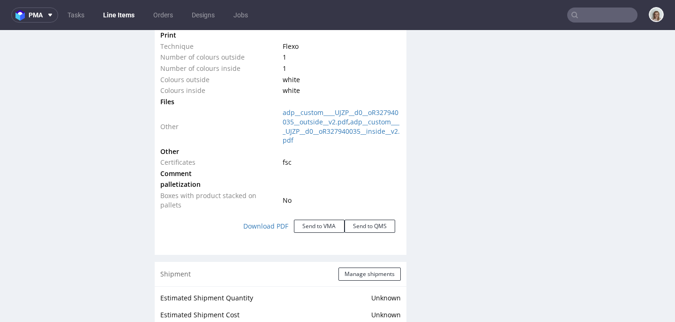
scroll to position [1066, 0]
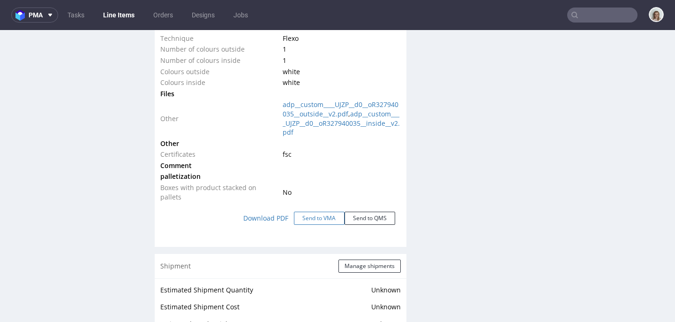
click at [324, 214] on button "Send to VMA" at bounding box center [319, 217] width 51 height 13
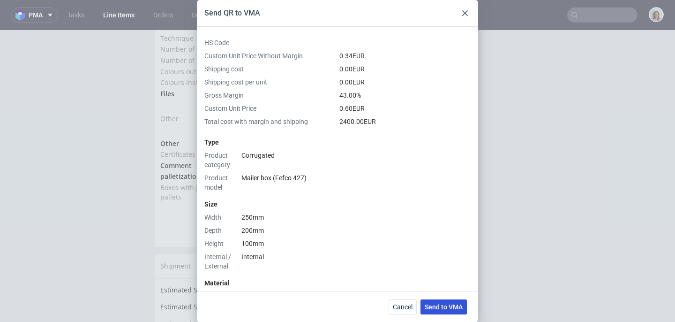
click at [445, 304] on span "Send to VMA" at bounding box center [444, 306] width 38 height 7
click at [406, 310] on span "Cancel" at bounding box center [403, 306] width 20 height 7
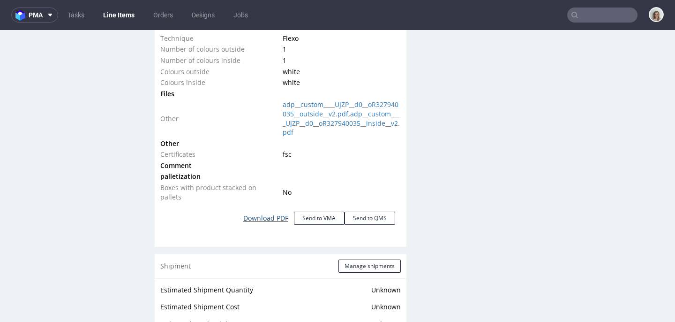
click at [247, 218] on link "Download PDF" at bounding box center [266, 218] width 56 height 21
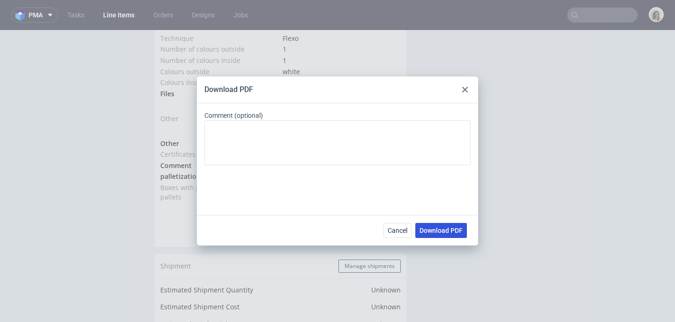
click at [446, 234] on span "Download PDF" at bounding box center [441, 230] width 43 height 7
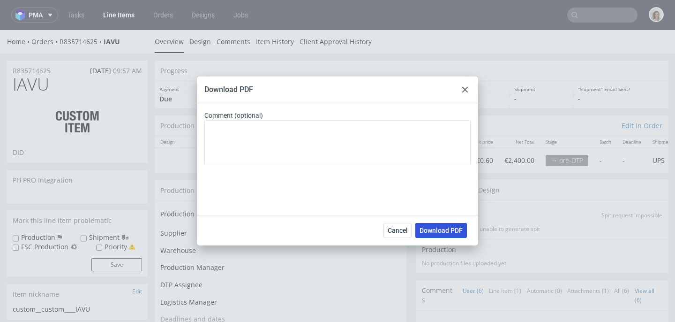
scroll to position [32, 0]
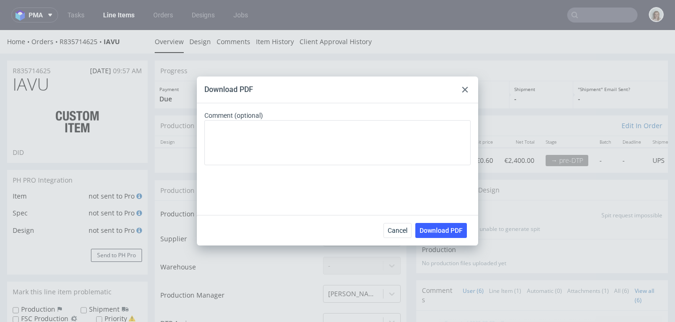
select select "in_progress"
click at [467, 87] on use at bounding box center [465, 90] width 6 height 6
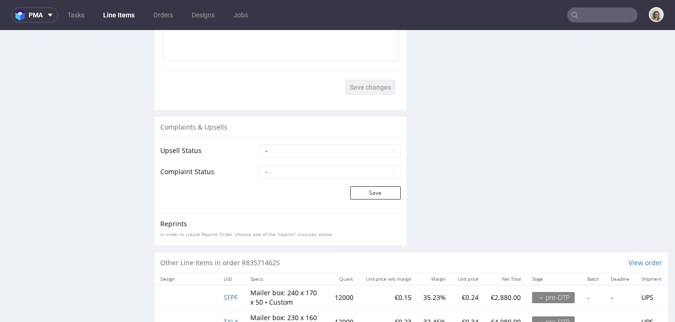
scroll to position [1862, 0]
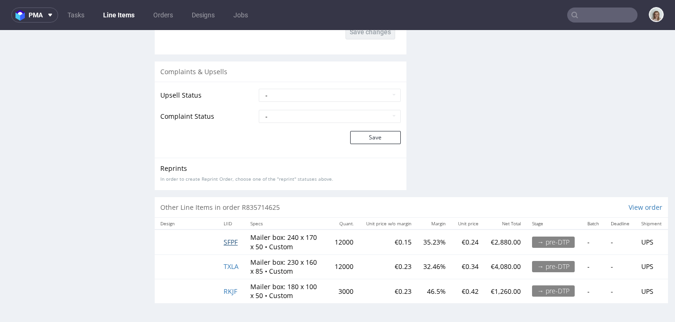
click at [227, 237] on span "SFPF" at bounding box center [231, 241] width 14 height 9
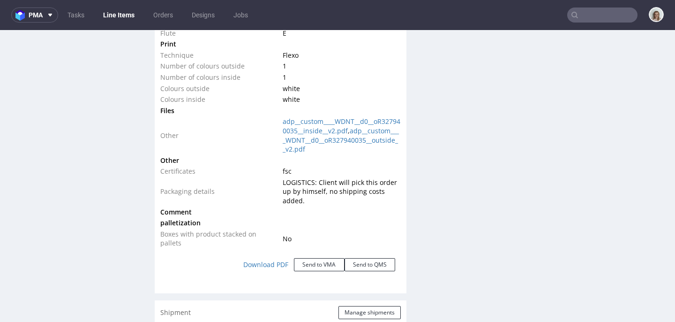
scroll to position [1054, 0]
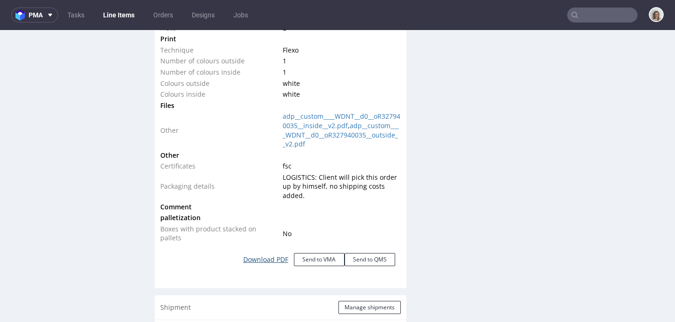
click at [264, 252] on link "Download PDF" at bounding box center [266, 259] width 56 height 21
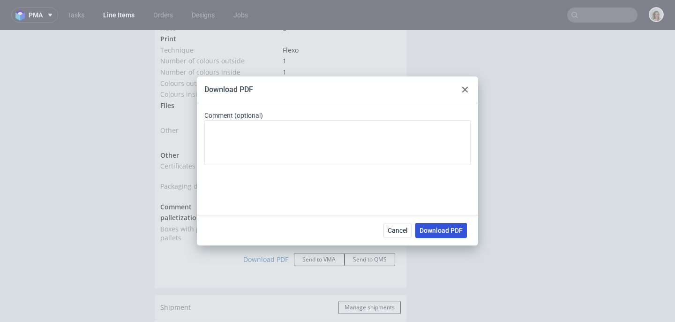
click at [437, 232] on span "Download PDF" at bounding box center [441, 230] width 43 height 7
click at [468, 89] on icon at bounding box center [465, 90] width 6 height 6
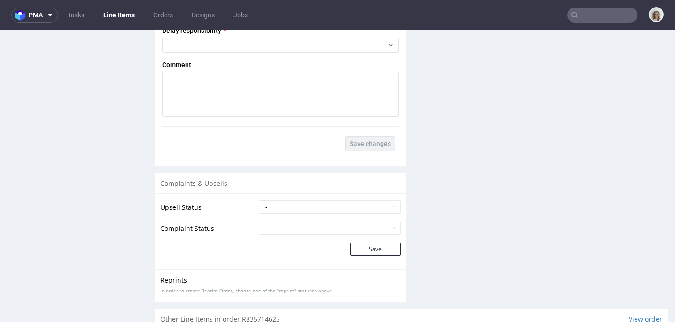
scroll to position [1826, 0]
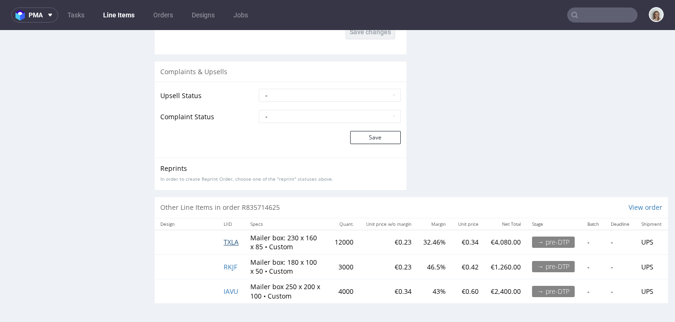
click at [230, 237] on span "TXLA" at bounding box center [231, 241] width 15 height 9
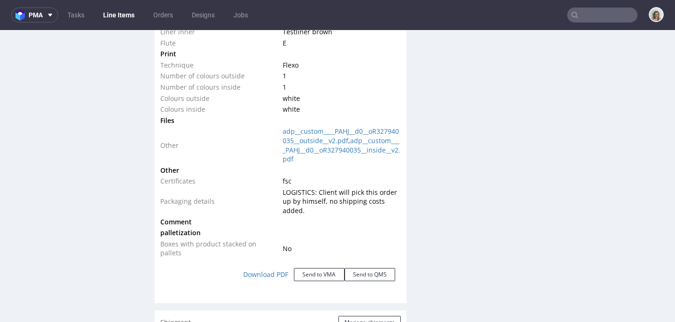
scroll to position [1049, 0]
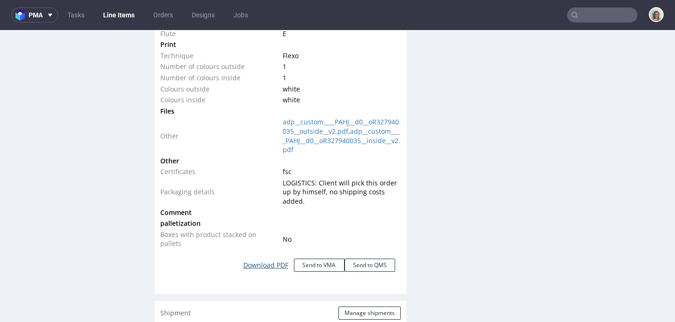
click at [263, 257] on link "Download PDF" at bounding box center [266, 265] width 56 height 21
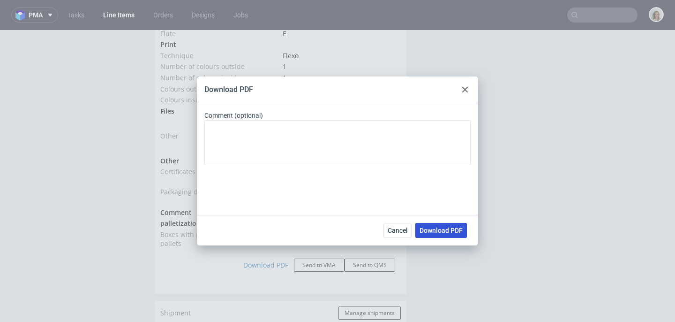
click at [440, 234] on button "Download PDF" at bounding box center [441, 230] width 52 height 15
click at [530, 240] on div "Download PDF Comment (optional) Cancel Download PDF" at bounding box center [337, 161] width 675 height 322
click at [466, 85] on div at bounding box center [465, 89] width 11 height 11
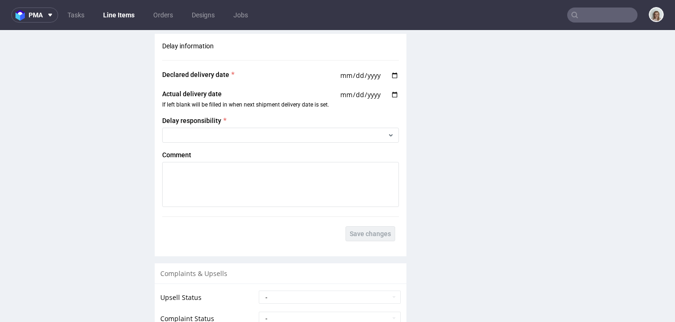
scroll to position [1826, 0]
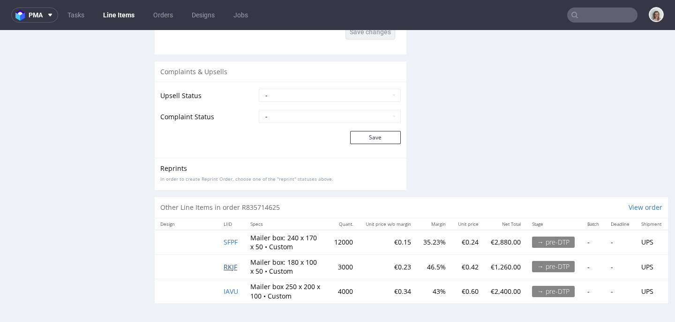
click at [229, 262] on span "RKJF" at bounding box center [231, 266] width 14 height 9
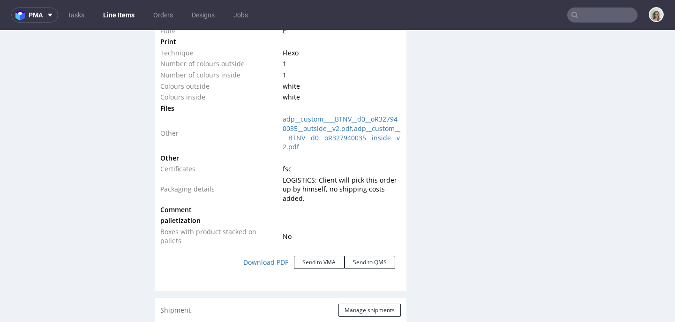
scroll to position [1064, 0]
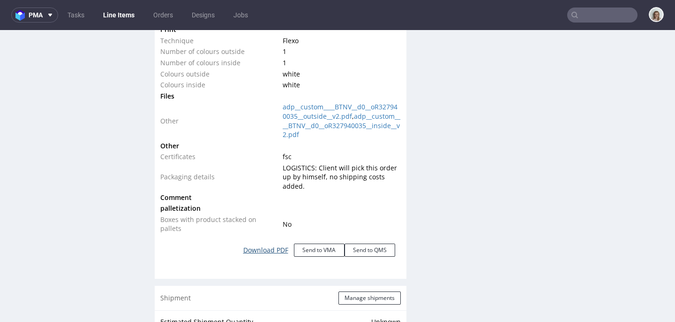
click at [271, 244] on link "Download PDF" at bounding box center [266, 250] width 56 height 21
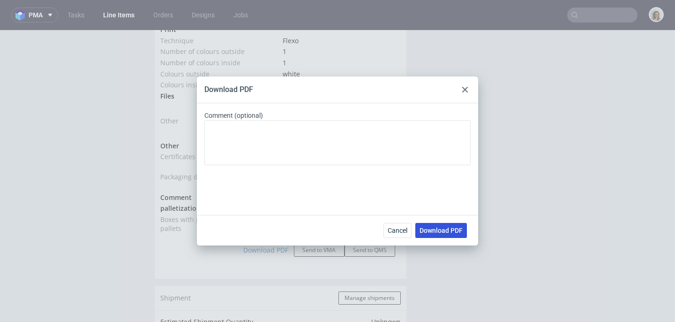
click at [437, 229] on span "Download PDF" at bounding box center [441, 230] width 43 height 7
click at [467, 91] on use at bounding box center [465, 90] width 6 height 6
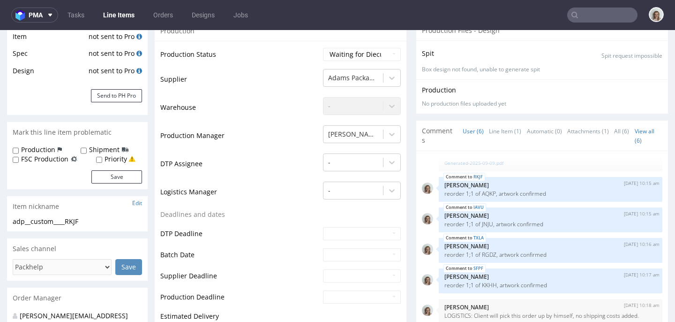
scroll to position [0, 0]
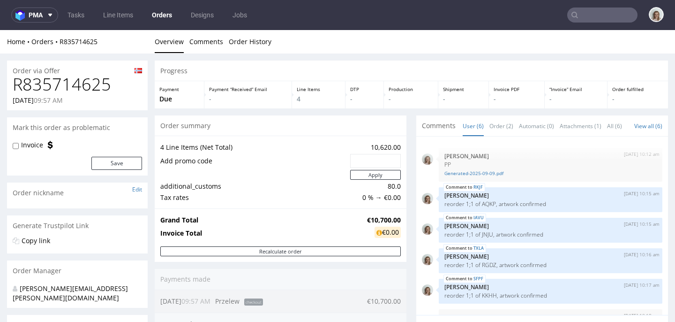
scroll to position [32, 0]
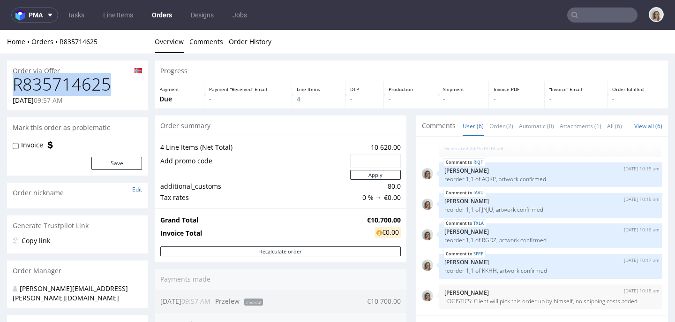
drag, startPoint x: 126, startPoint y: 85, endPoint x: 0, endPoint y: 84, distance: 126.1
copy h1 "R835714625"
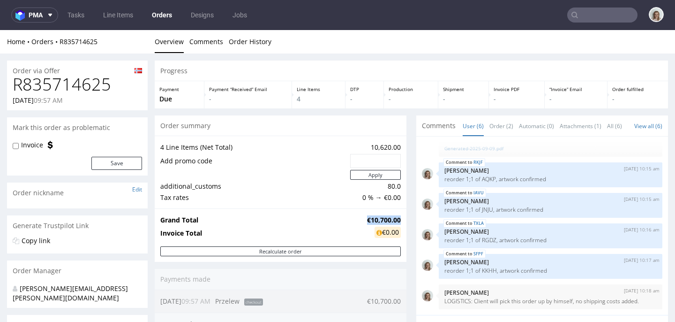
drag, startPoint x: 392, startPoint y: 218, endPoint x: 356, endPoint y: 217, distance: 36.1
click at [365, 217] on td "€10,700.00" at bounding box center [383, 219] width 36 height 11
copy strong "€10,700.00"
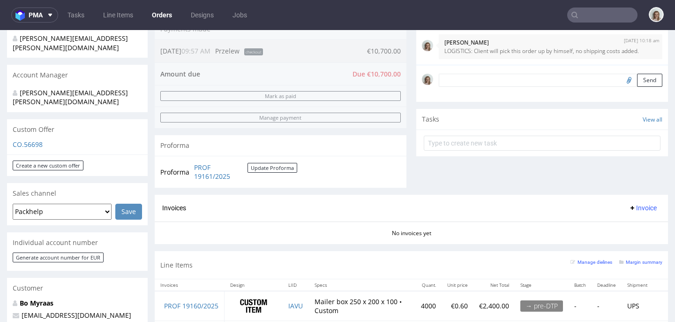
scroll to position [251, 0]
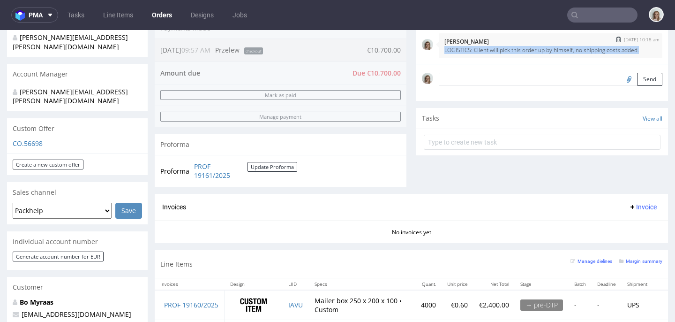
drag, startPoint x: 461, startPoint y: 62, endPoint x: 436, endPoint y: 52, distance: 27.8
click at [439, 52] on div "9th Sep 25 | 10:18 am Monika Poźniak LOGISTICS: Client will pick this order up …" at bounding box center [551, 45] width 224 height 25
copy p "LOGISTICS: Client will pick this order up by himself, no shipping costs added."
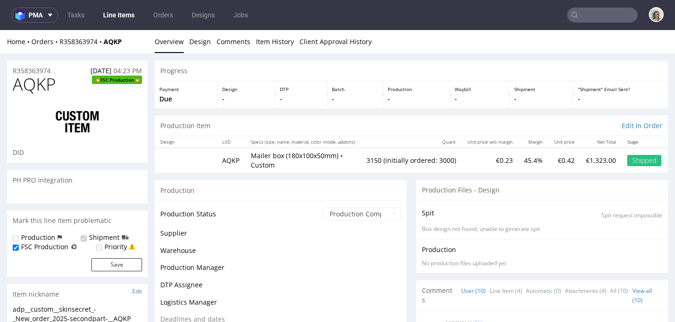
scroll to position [216, 0]
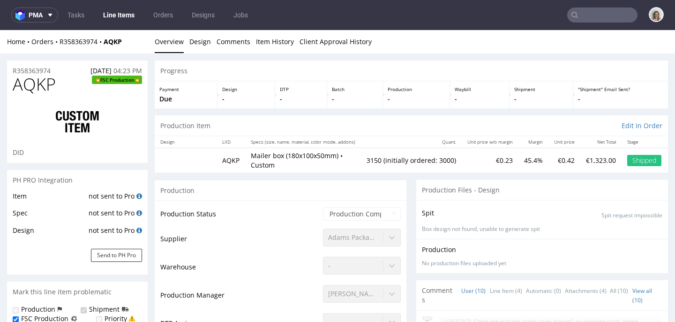
select select "in_progress"
drag, startPoint x: 127, startPoint y: 39, endPoint x: 108, endPoint y: 40, distance: 18.8
click at [108, 40] on div "Home Orders R358363974 AQKP" at bounding box center [77, 41] width 141 height 9
copy strong "AQKP"
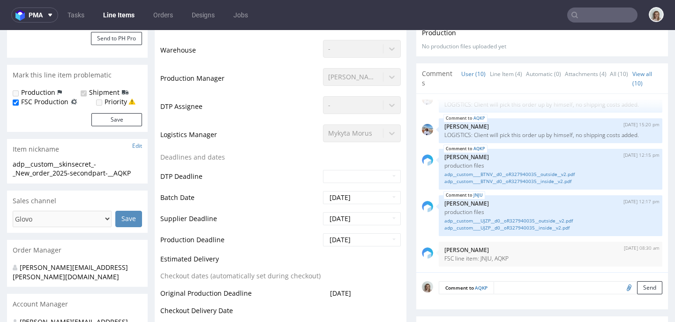
scroll to position [0, 0]
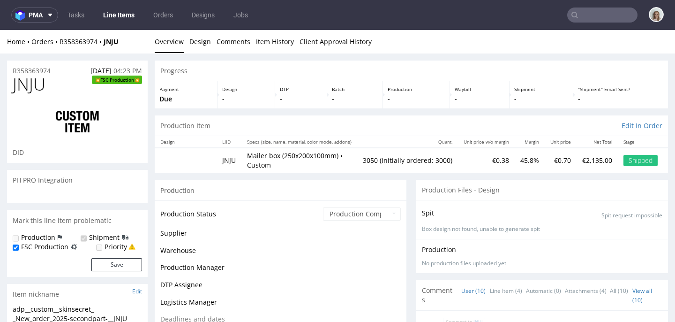
scroll to position [216, 0]
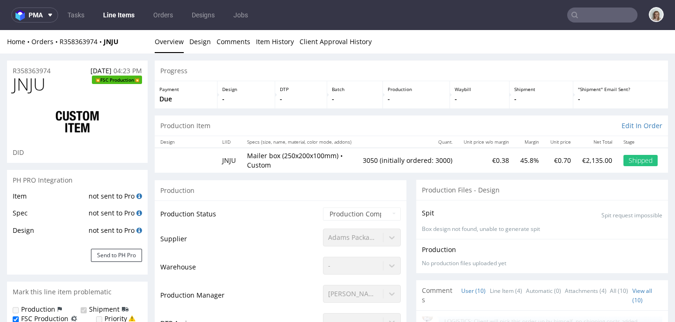
select select "in_progress"
drag, startPoint x: 54, startPoint y: 87, endPoint x: 10, endPoint y: 86, distance: 44.6
click at [10, 86] on div "JNJU FSC Production DID" at bounding box center [77, 119] width 141 height 88
copy span "JNJU"
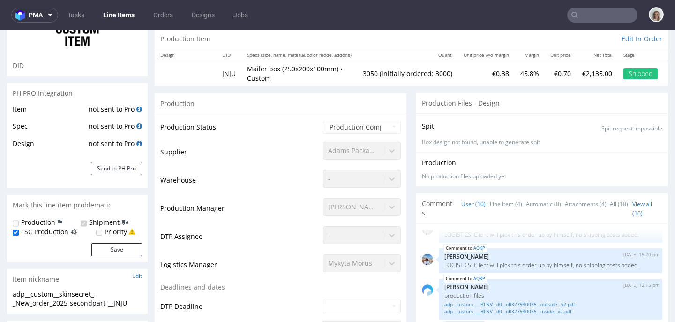
scroll to position [0, 0]
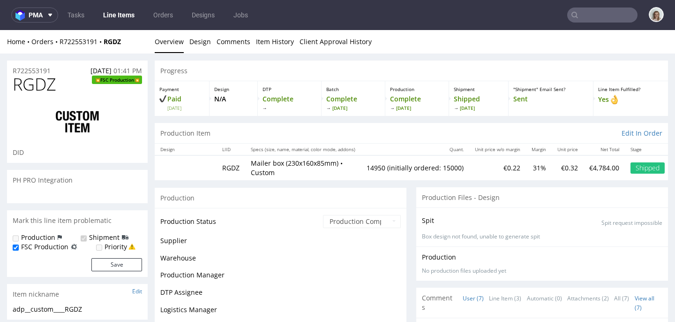
scroll to position [92, 0]
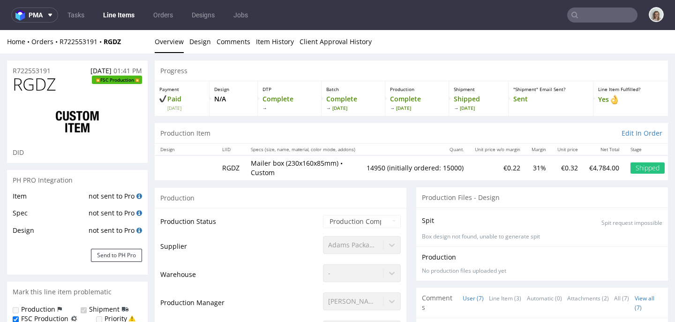
type input "14950"
select select "in_progress"
click at [329, 135] on div "Production Item Edit In Order" at bounding box center [412, 133] width 514 height 21
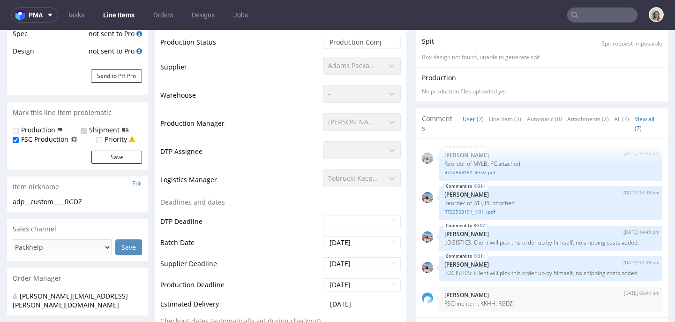
scroll to position [196, 0]
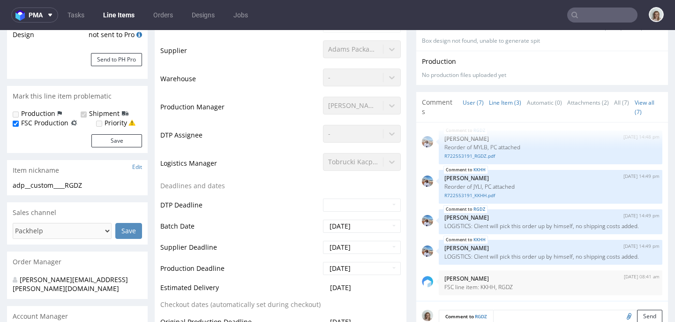
click at [490, 93] on link "Line Item (3)" at bounding box center [505, 102] width 32 height 20
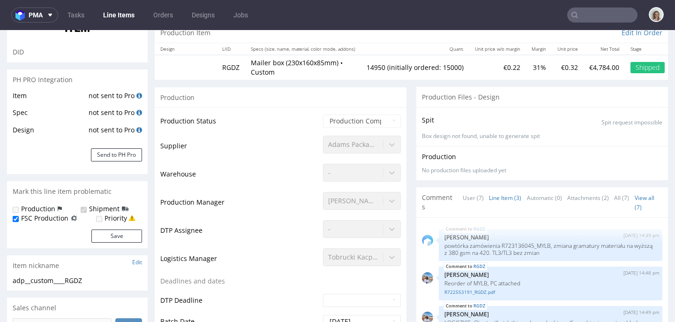
scroll to position [0, 0]
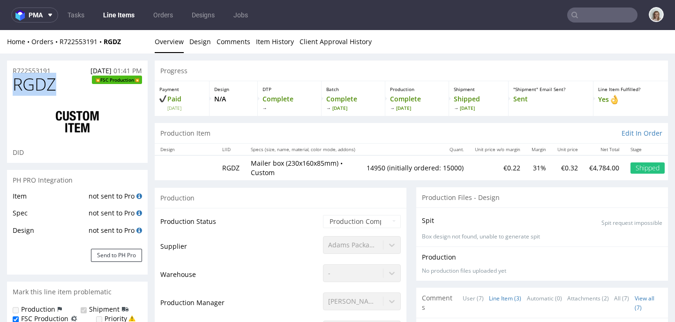
drag, startPoint x: 65, startPoint y: 87, endPoint x: 0, endPoint y: 87, distance: 65.2
copy span "RGDZ"
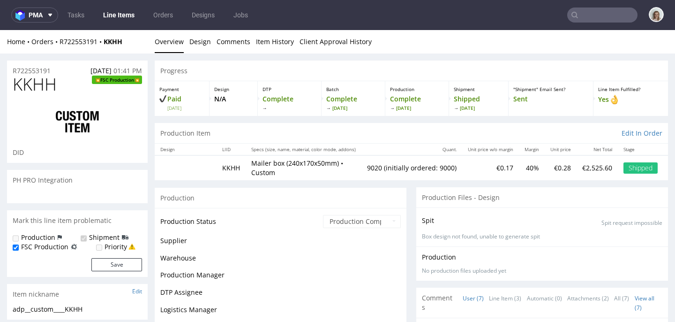
scroll to position [92, 0]
select select "in_progress"
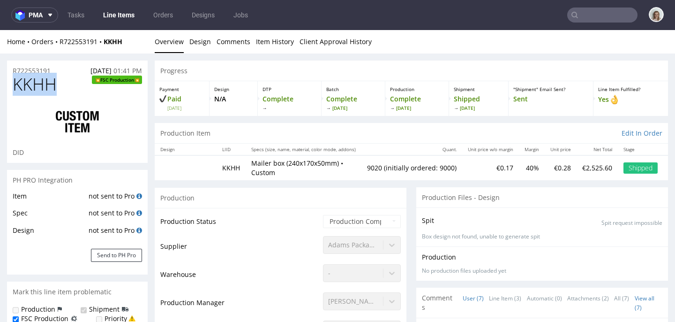
drag, startPoint x: 64, startPoint y: 85, endPoint x: 6, endPoint y: 85, distance: 58.1
copy span "KKHH"
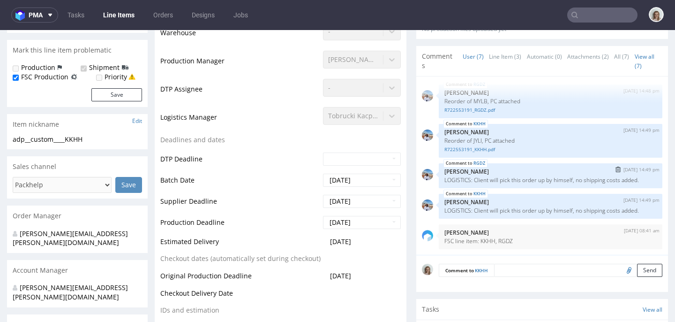
click at [462, 176] on p "LOGISTICS: Client will pick this order up by himself, no shipping costs added." at bounding box center [551, 179] width 212 height 7
drag, startPoint x: 462, startPoint y: 173, endPoint x: 437, endPoint y: 165, distance: 27.0
click at [439, 165] on div "RGDZ [DATE] 14:49 pm [PERSON_NAME] LOGISTICS: Client will pick this order up by…" at bounding box center [551, 175] width 224 height 25
copy p "LOGISTICS: Client will pick this order up by himself, no shipping costs added."
